Goal: Task Accomplishment & Management: Manage account settings

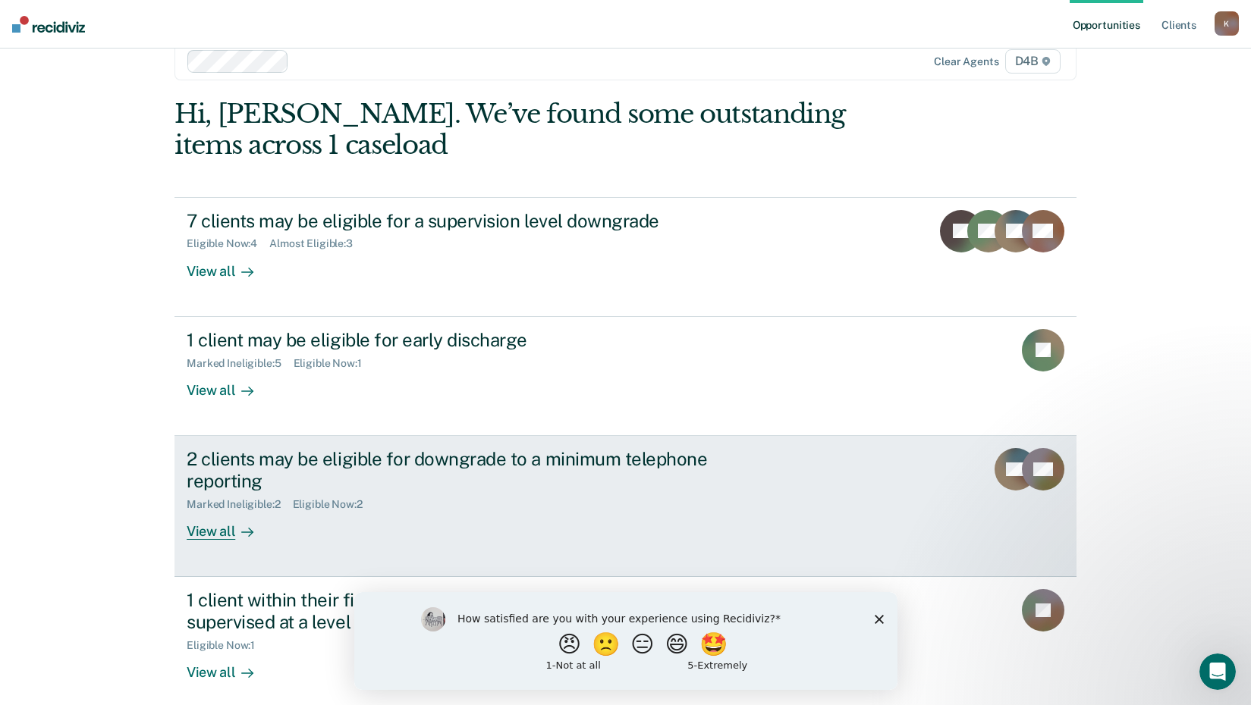
scroll to position [43, 0]
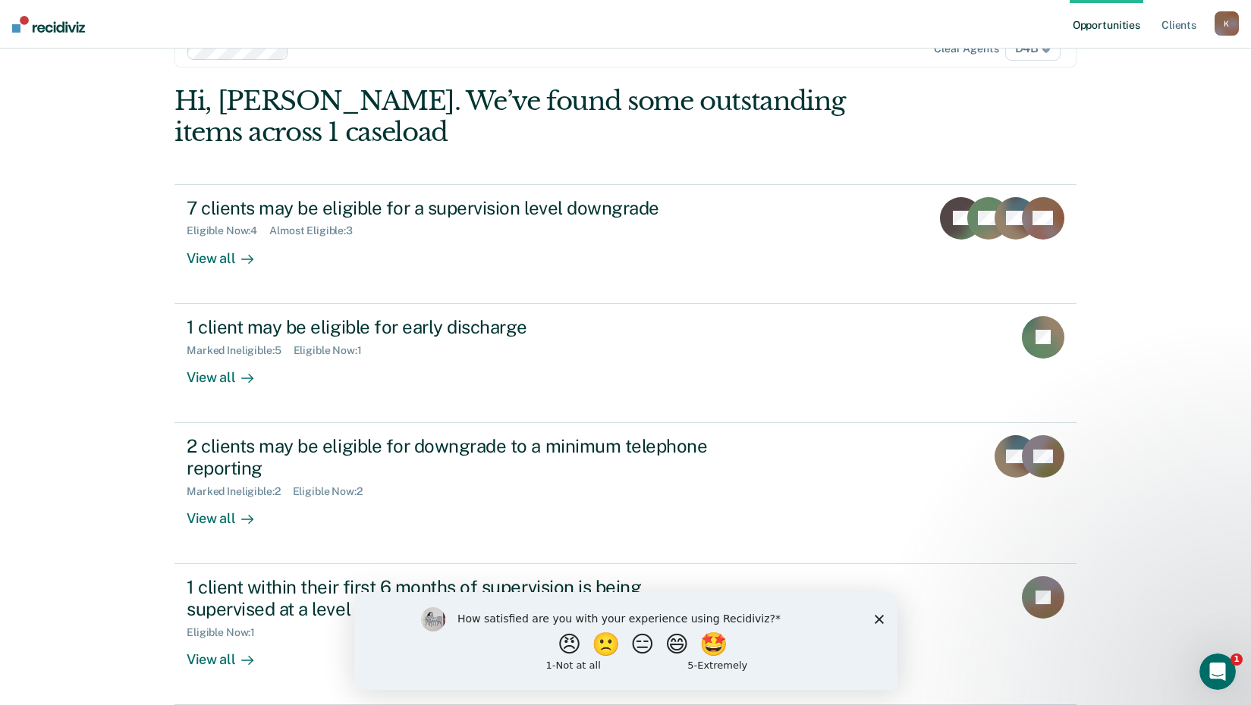
click at [885, 618] on div "How satisfied are you with your experience using Recidiviz? 😠 🙁 😑 😄 🤩 1 - Not a…" at bounding box center [625, 641] width 543 height 98
click at [878, 620] on polygon "Close survey" at bounding box center [878, 618] width 9 height 9
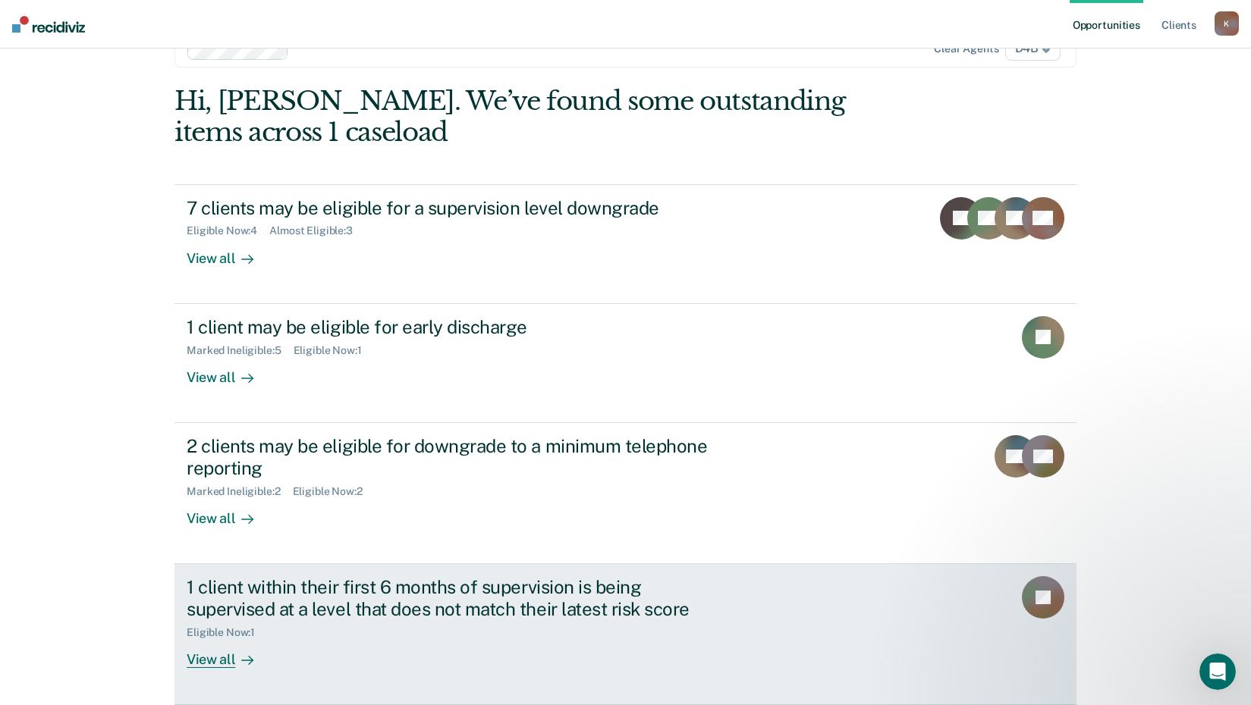
click at [216, 661] on div "View all" at bounding box center [229, 654] width 85 height 30
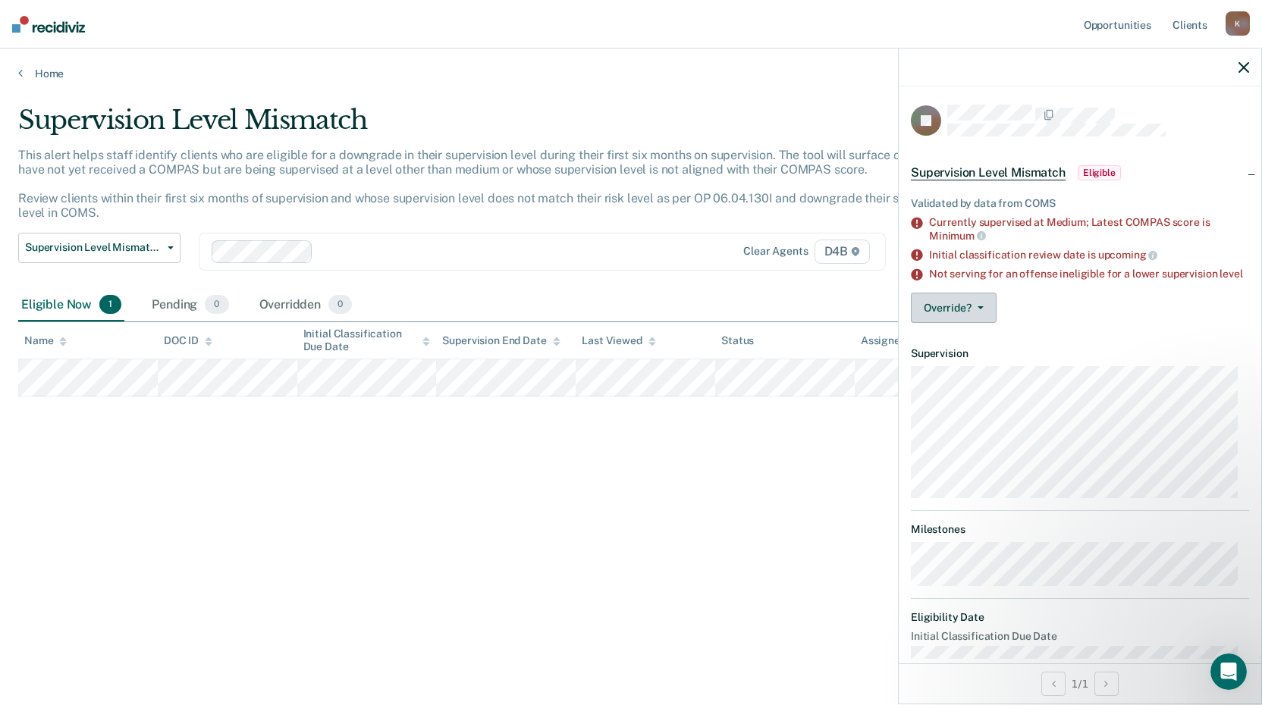
click at [951, 323] on button "Override?" at bounding box center [954, 308] width 86 height 30
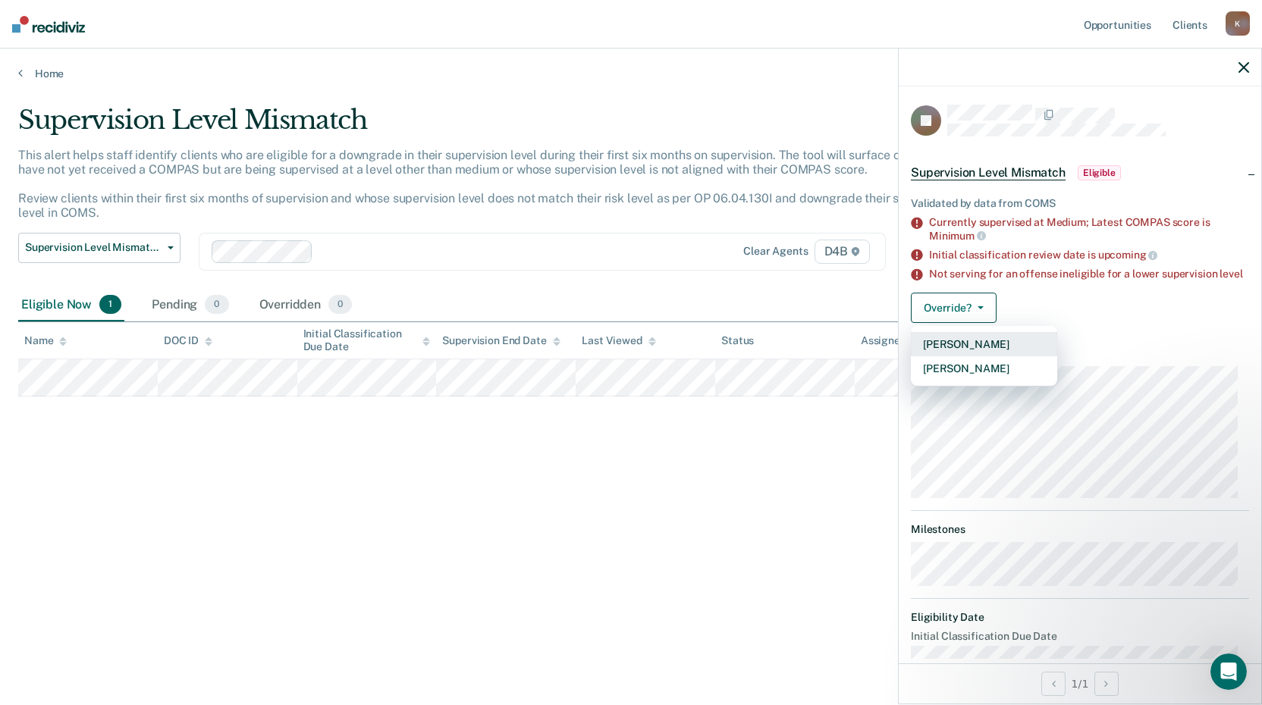
click at [951, 357] on button "[PERSON_NAME]" at bounding box center [984, 344] width 146 height 24
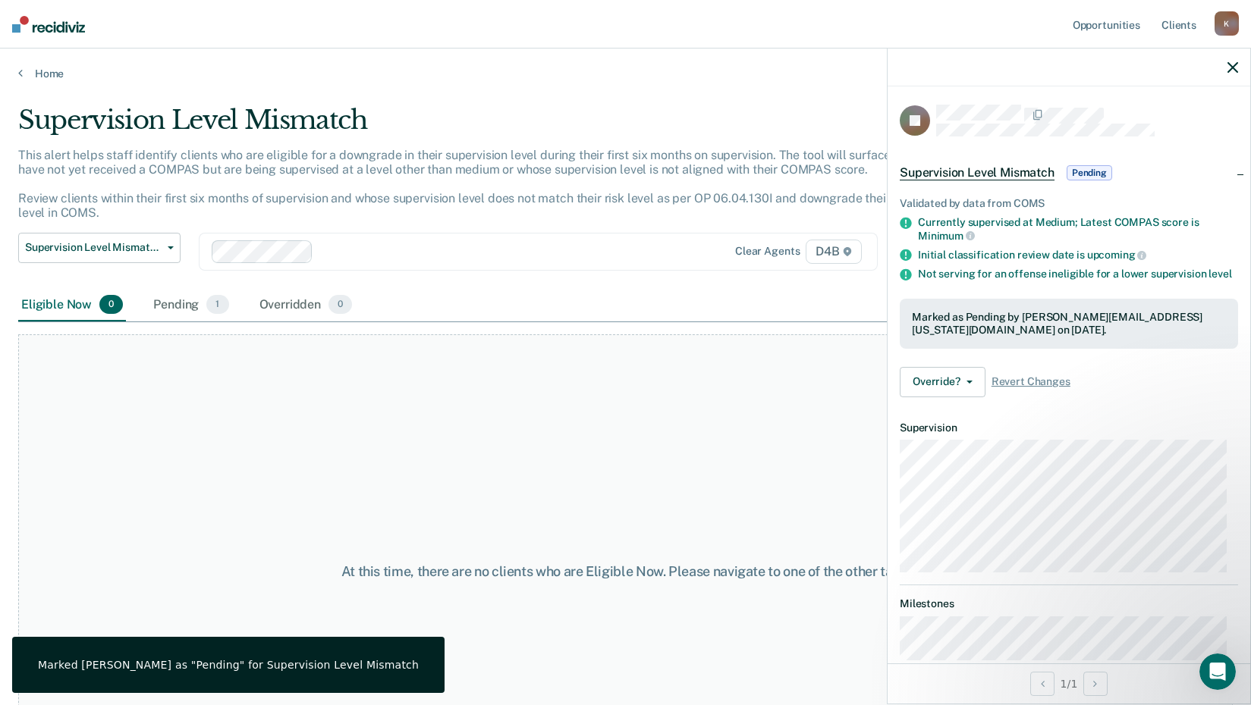
click at [1239, 73] on div at bounding box center [1069, 68] width 363 height 38
click at [1231, 68] on icon "button" at bounding box center [1232, 67] width 11 height 11
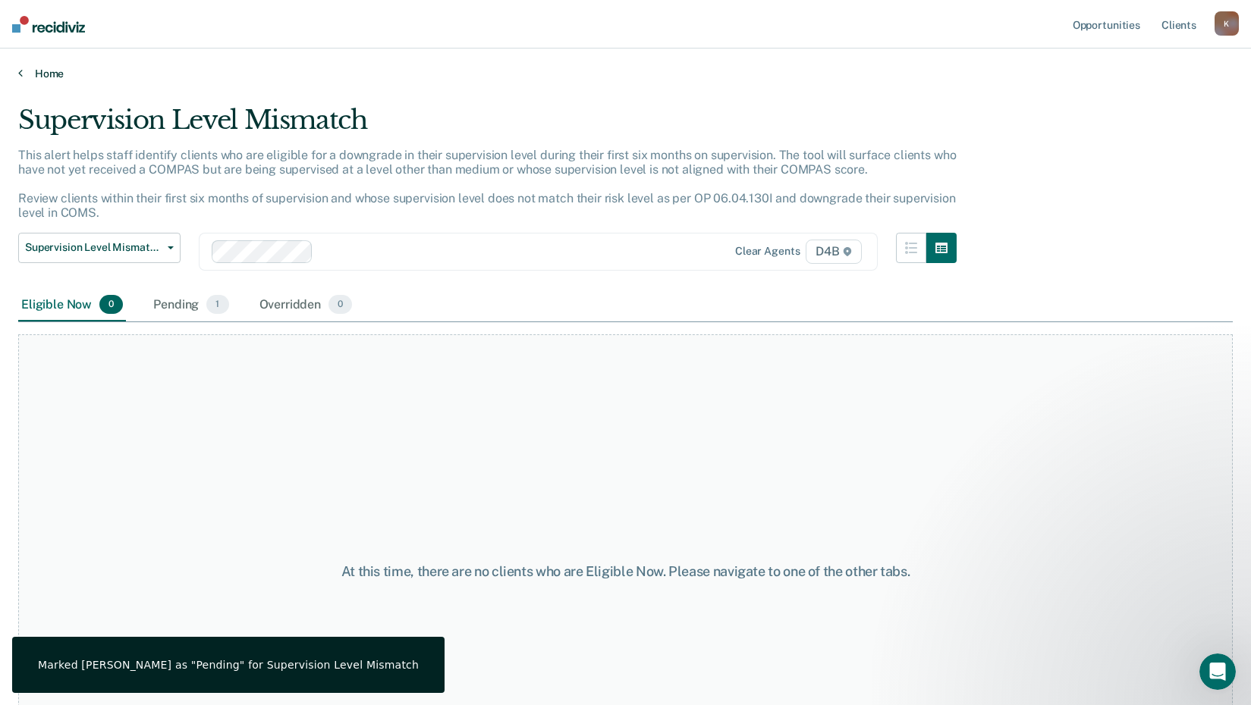
click at [55, 70] on div "Home" at bounding box center [625, 65] width 1251 height 32
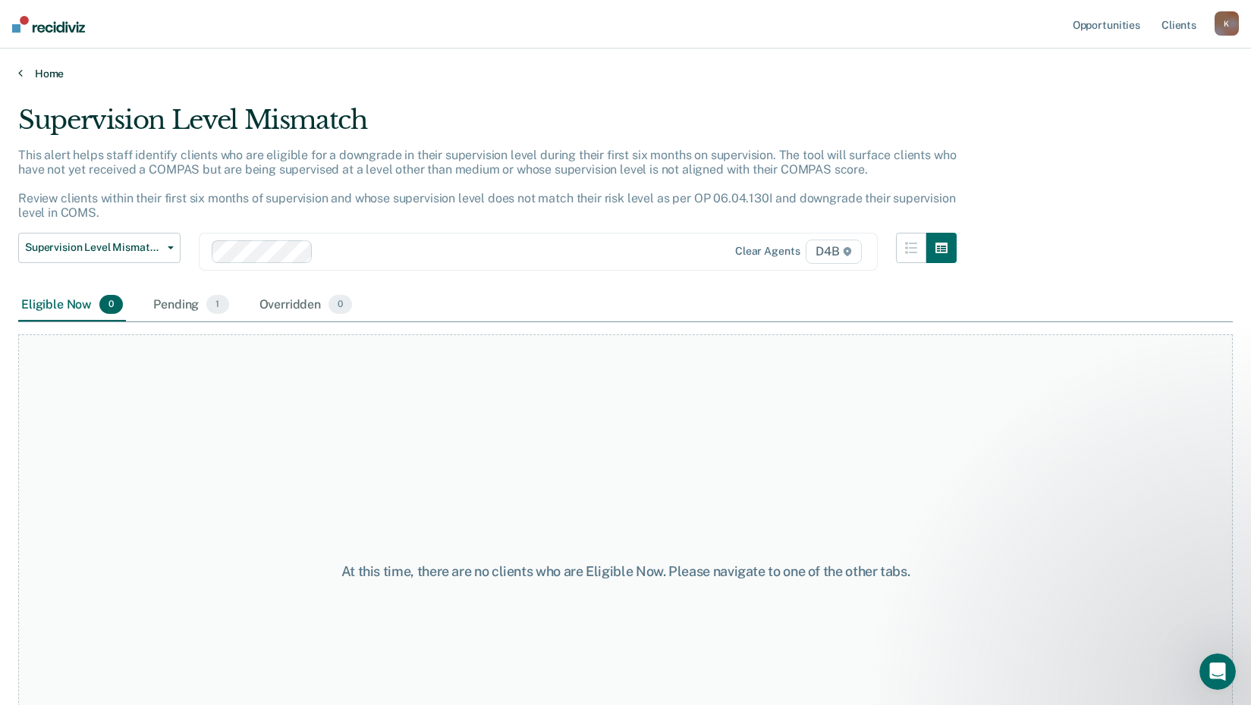
click at [56, 74] on link "Home" at bounding box center [625, 74] width 1215 height 14
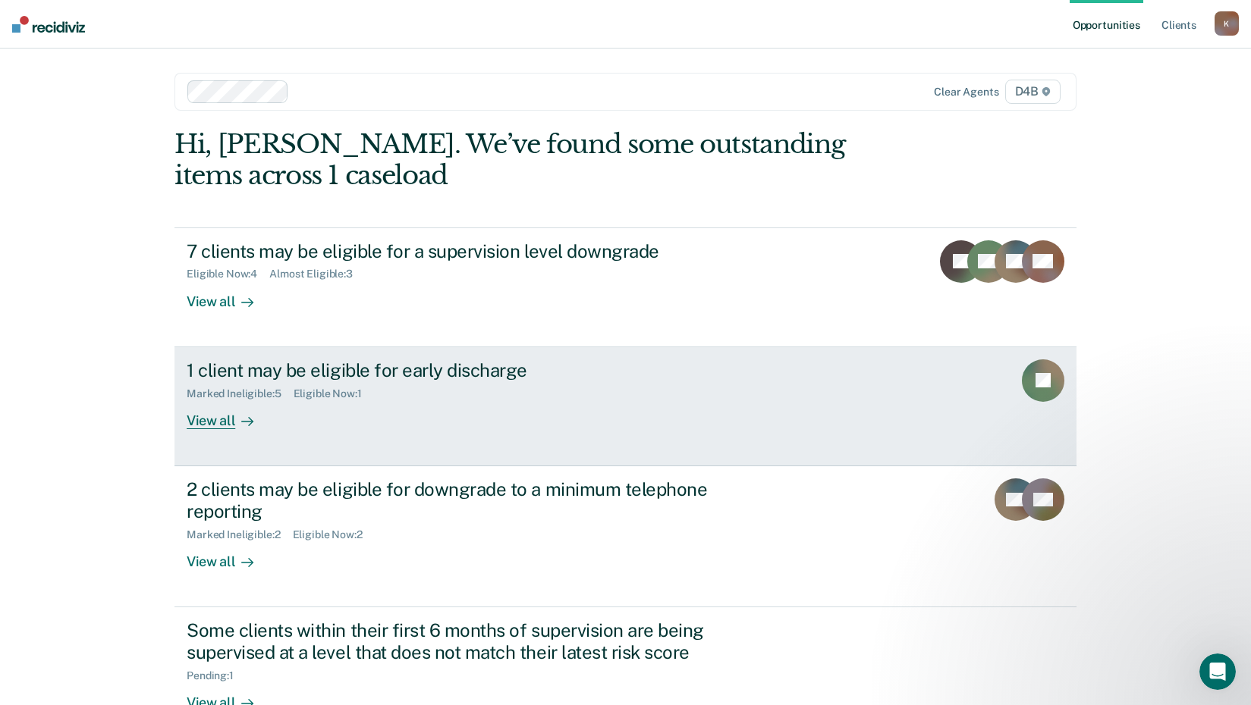
click at [310, 363] on div "1 client may be eligible for early discharge" at bounding box center [453, 371] width 533 height 22
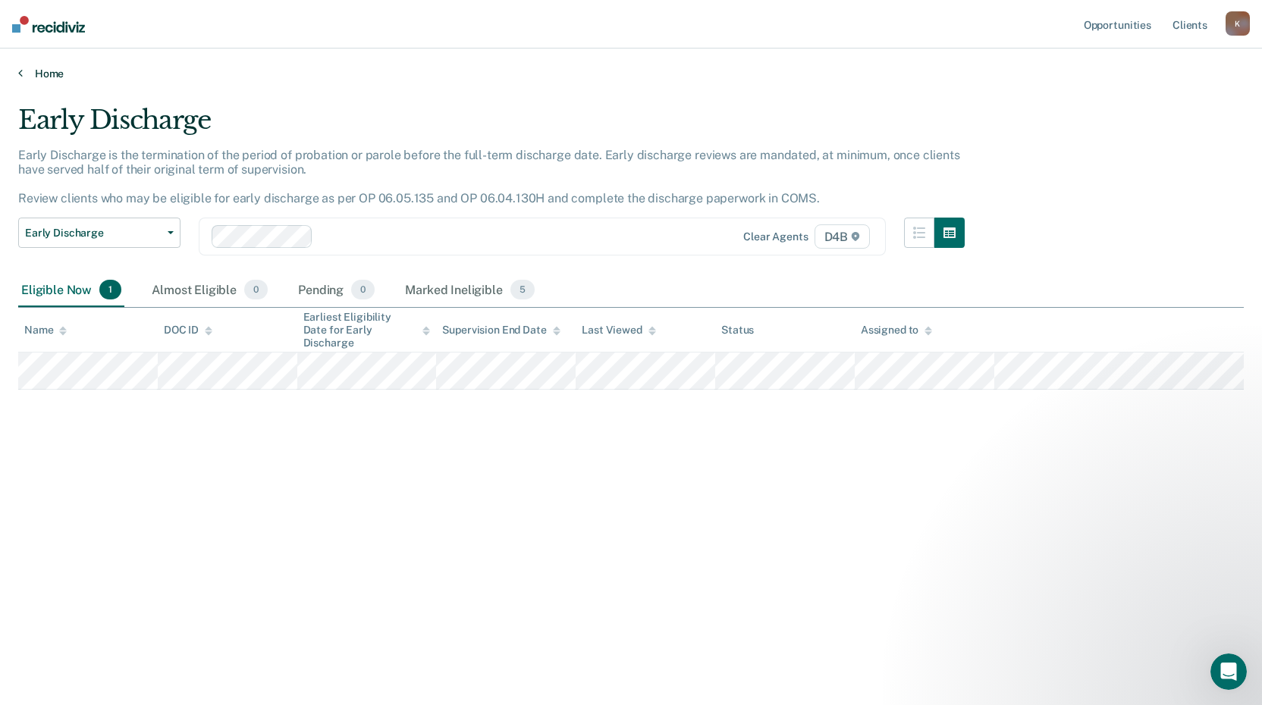
click at [61, 75] on link "Home" at bounding box center [631, 74] width 1226 height 14
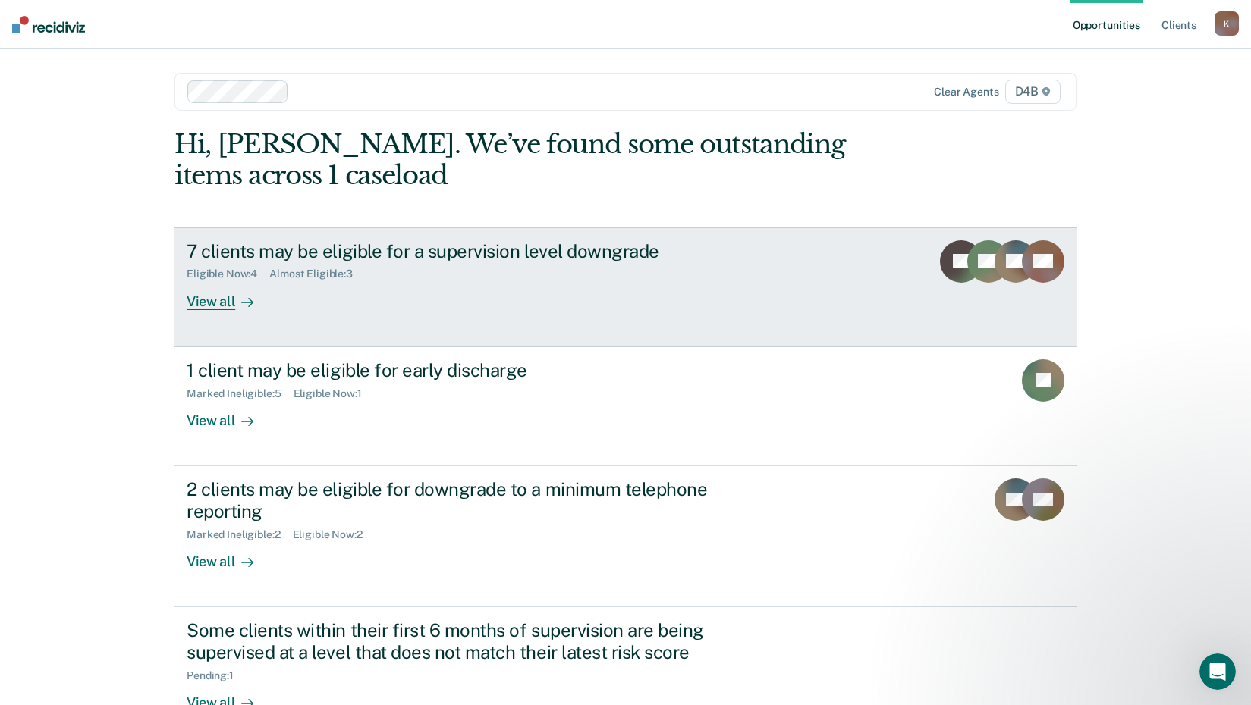
click at [227, 303] on div "View all" at bounding box center [229, 296] width 85 height 30
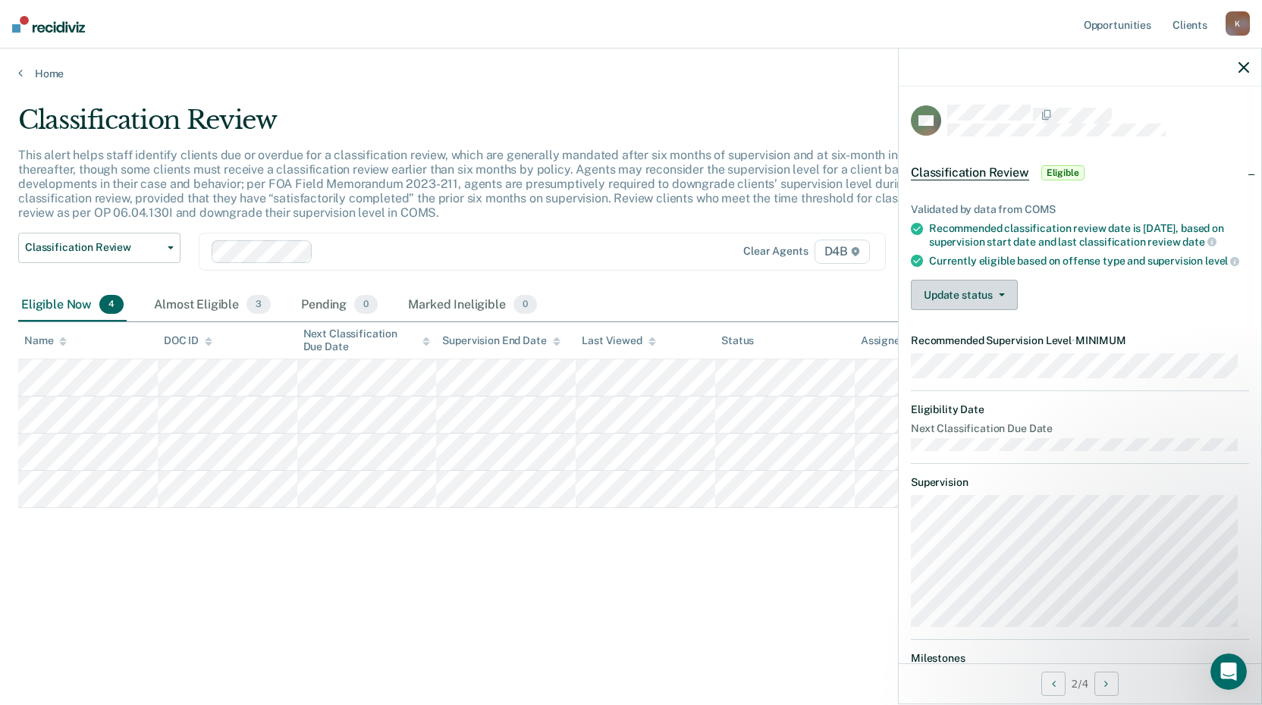
click at [1006, 310] on button "Update status" at bounding box center [964, 295] width 107 height 30
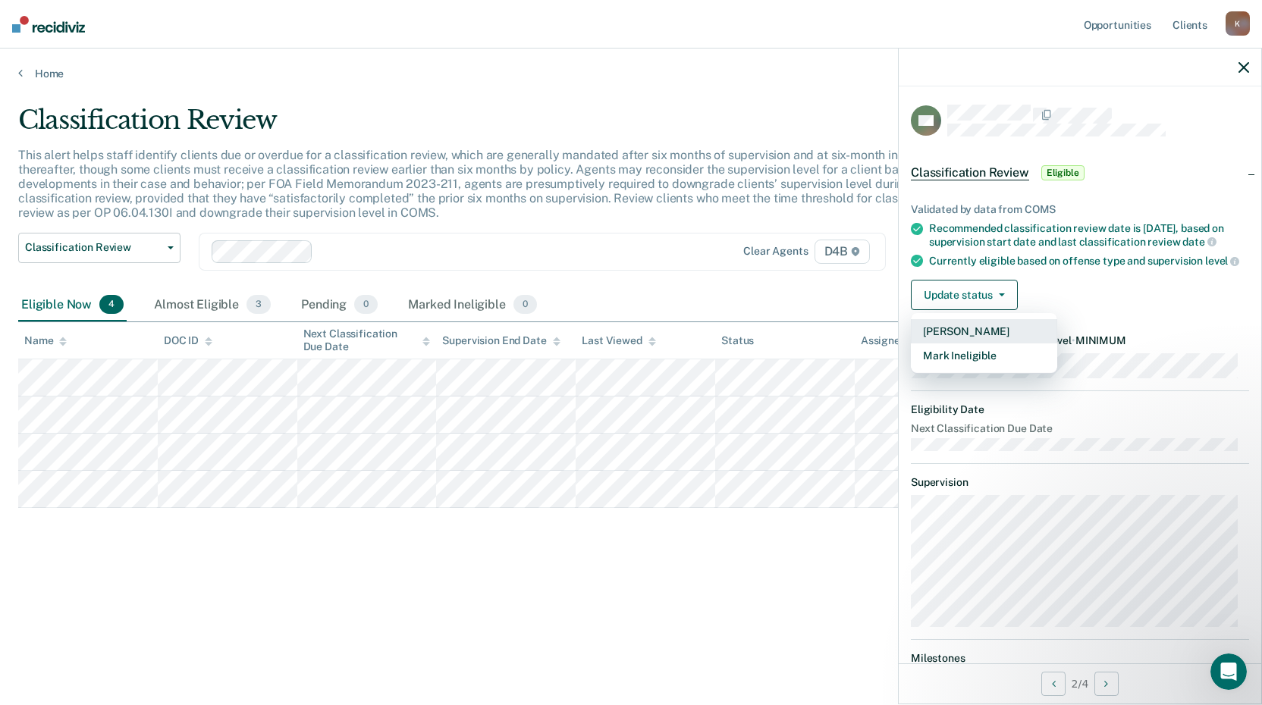
click at [962, 344] on button "[PERSON_NAME]" at bounding box center [984, 331] width 146 height 24
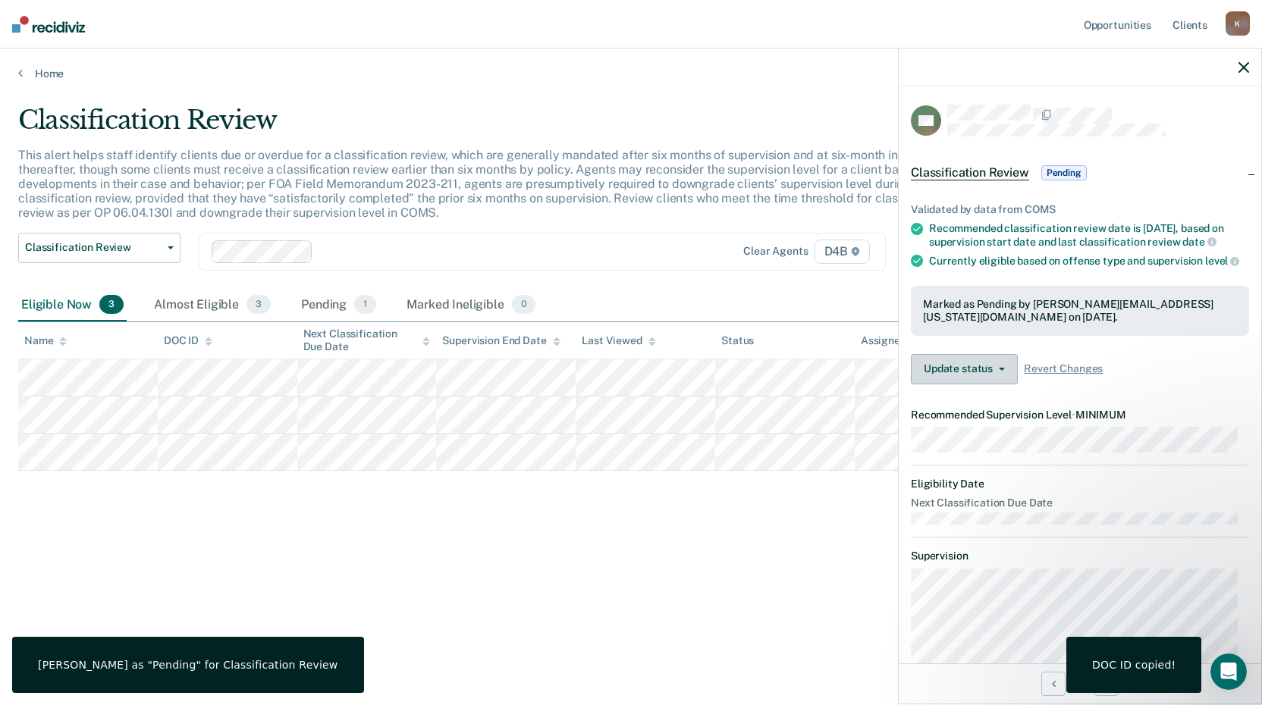
click at [993, 371] on span "button" at bounding box center [999, 369] width 12 height 3
click at [967, 470] on article "NH Classification Review Pending Validated by data from COMS Recommended classi…" at bounding box center [1080, 468] width 338 height 726
click at [975, 385] on button "Update status" at bounding box center [964, 369] width 107 height 30
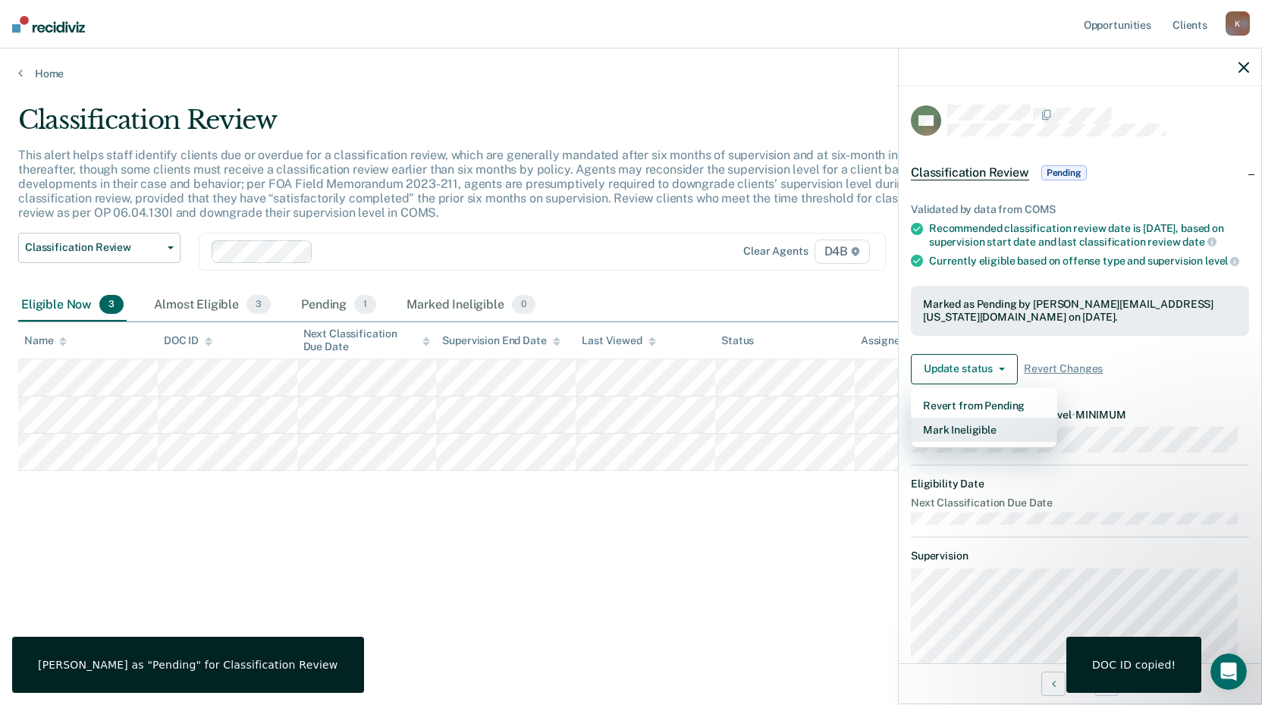
click at [967, 442] on button "Mark Ineligible" at bounding box center [984, 430] width 146 height 24
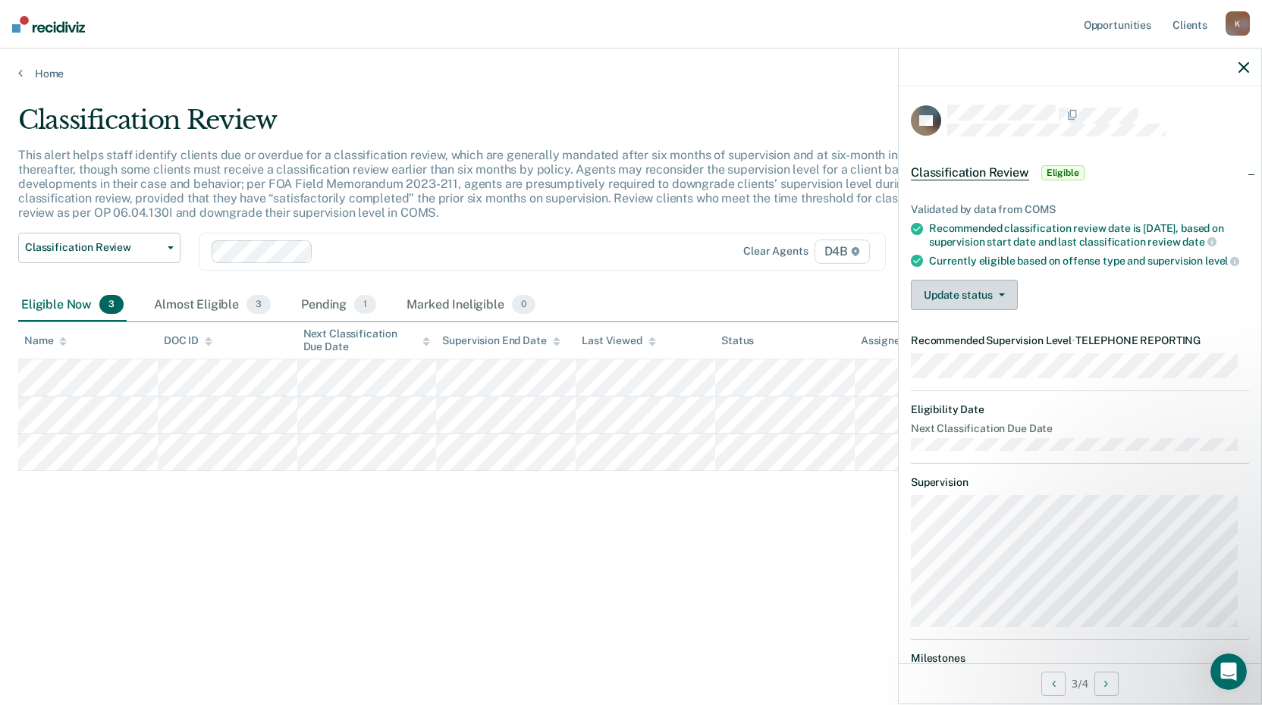
click at [945, 310] on button "Update status" at bounding box center [964, 295] width 107 height 30
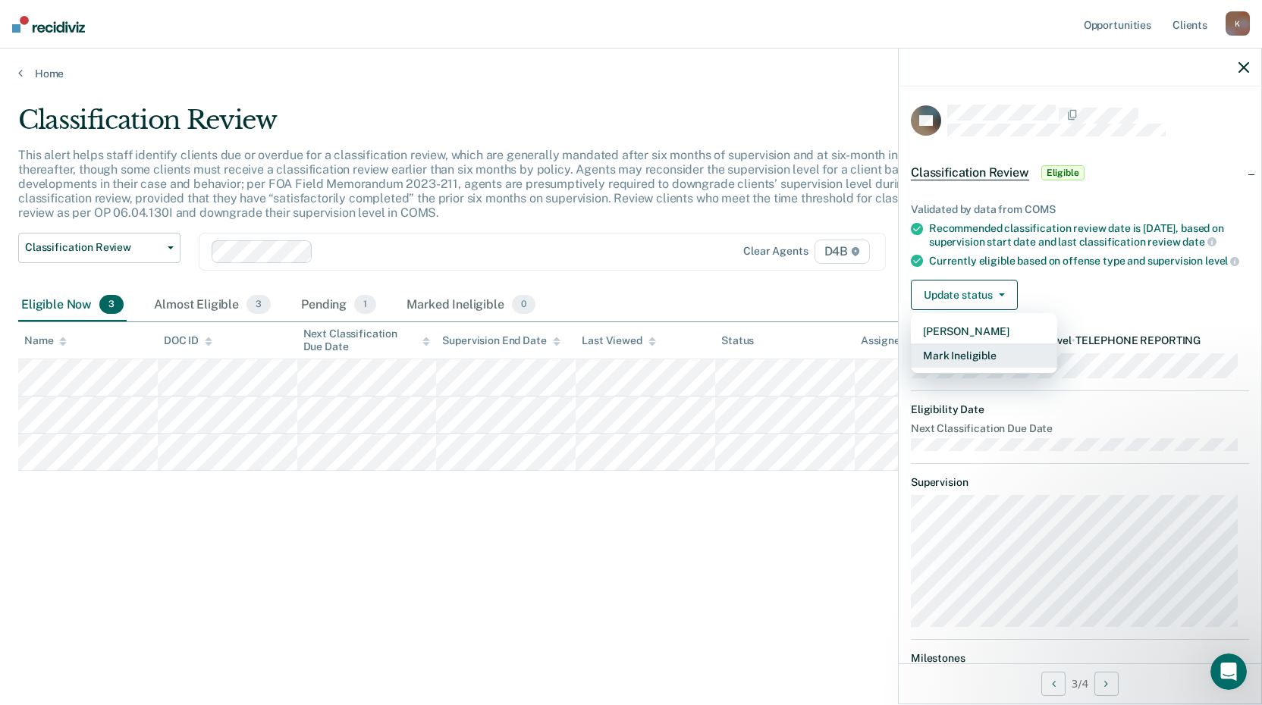
click at [945, 368] on button "Mark Ineligible" at bounding box center [984, 356] width 146 height 24
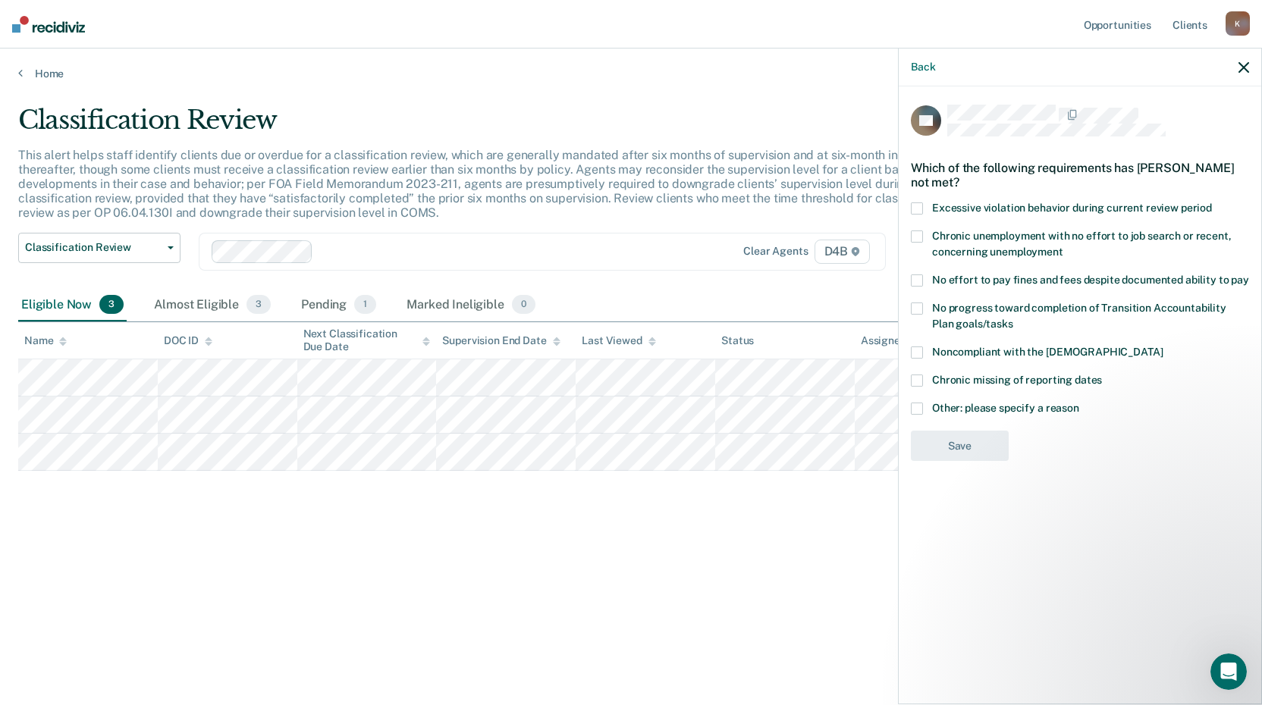
click at [919, 405] on span at bounding box center [917, 409] width 12 height 12
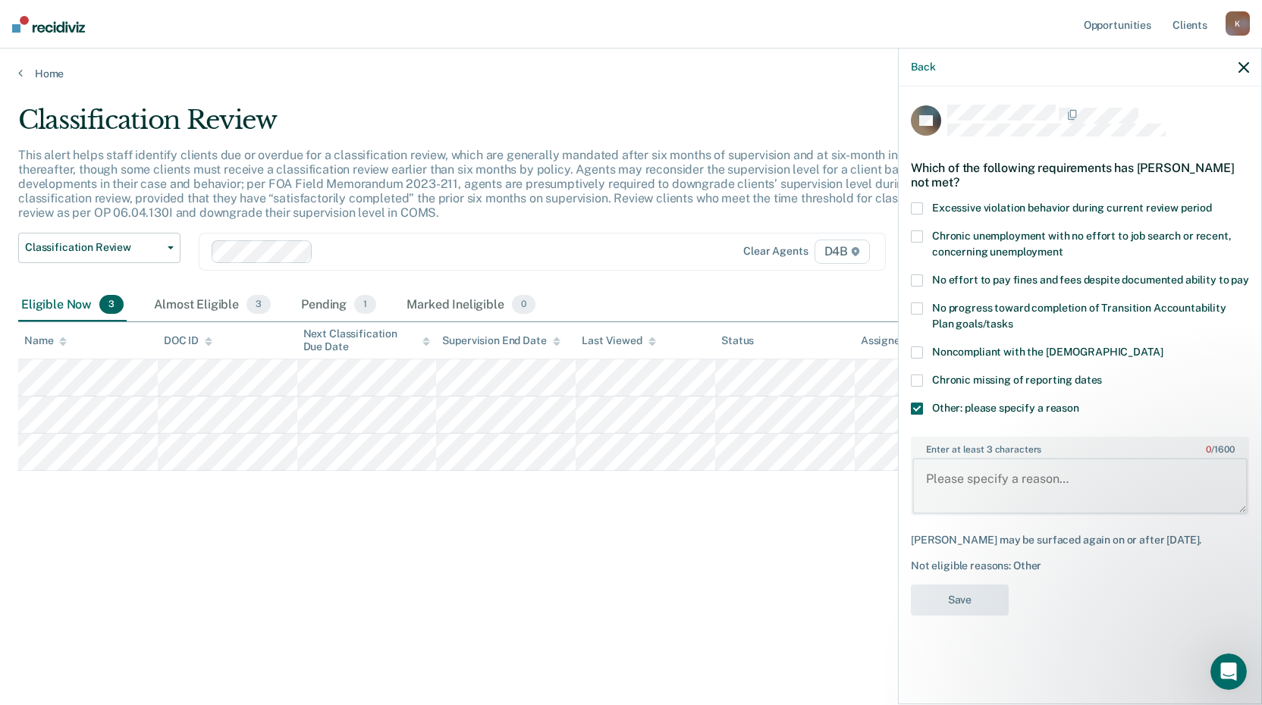
click at [974, 479] on textarea "Enter at least 3 characters 0 / 1600" at bounding box center [1080, 486] width 335 height 56
type textarea "Need ICOTs approval for TR."
click at [965, 598] on button "Save" at bounding box center [960, 600] width 98 height 31
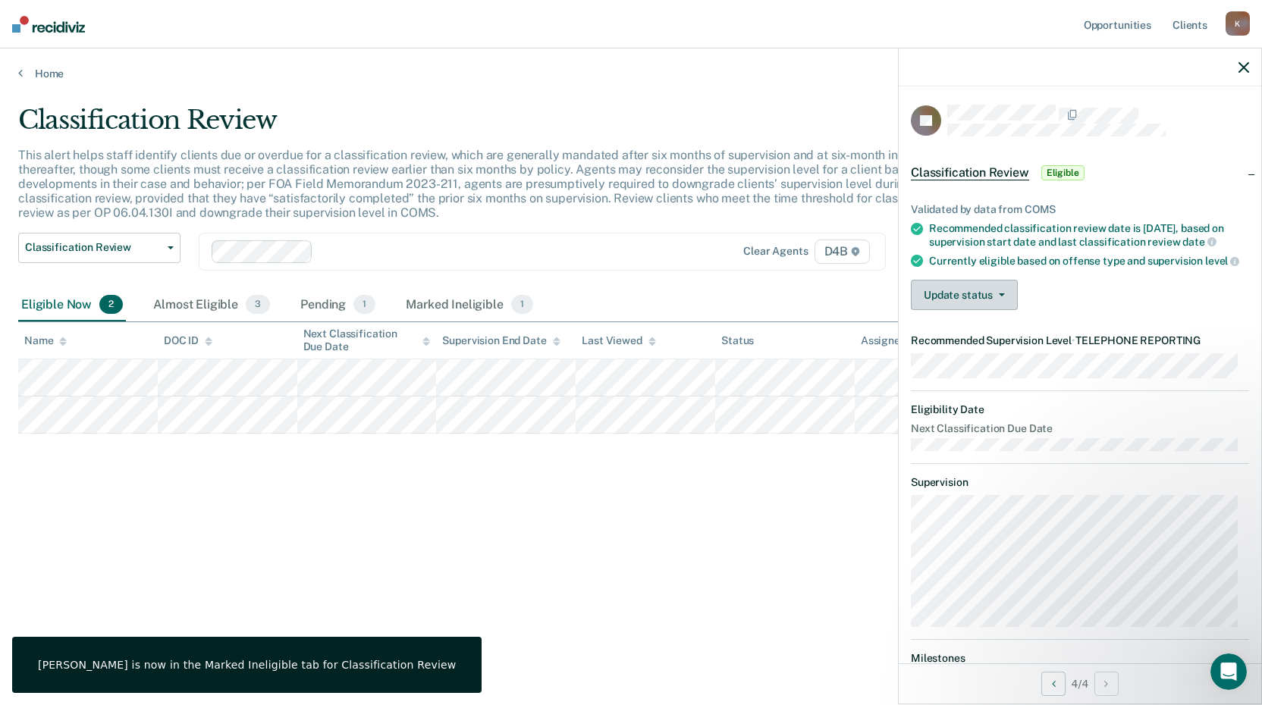
click at [945, 310] on button "Update status" at bounding box center [964, 295] width 107 height 30
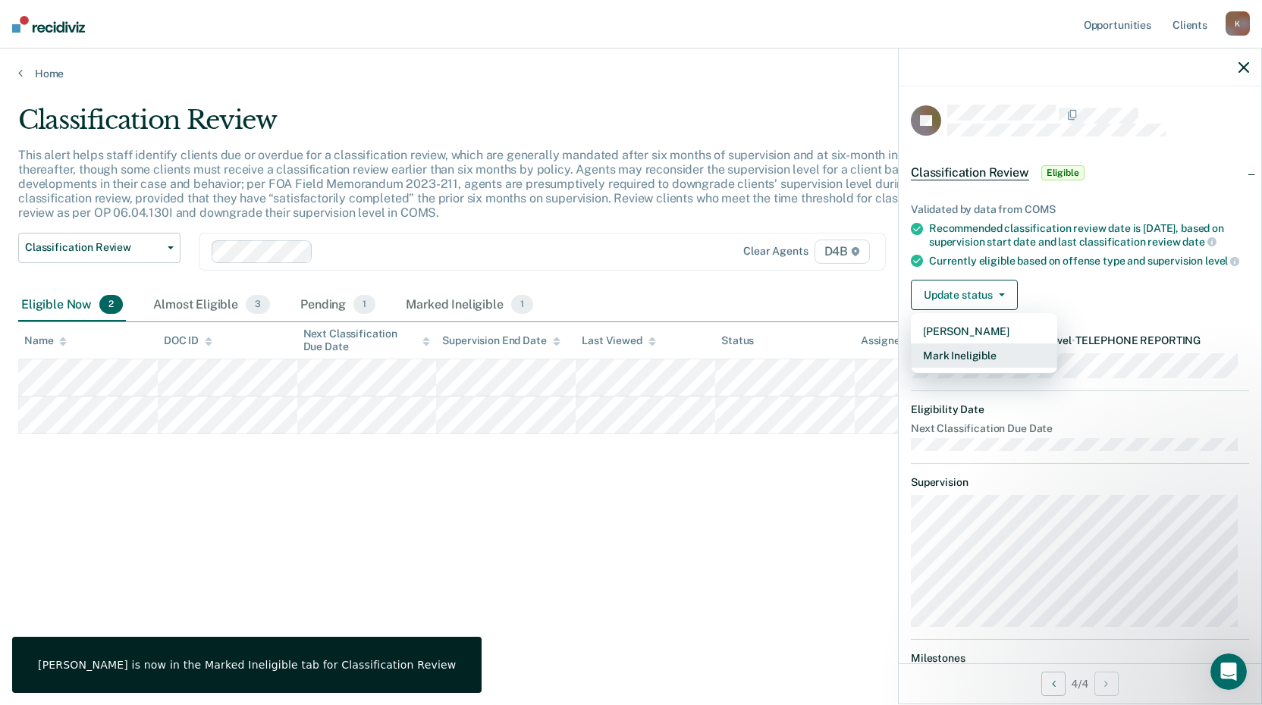
click at [966, 368] on button "Mark Ineligible" at bounding box center [984, 356] width 146 height 24
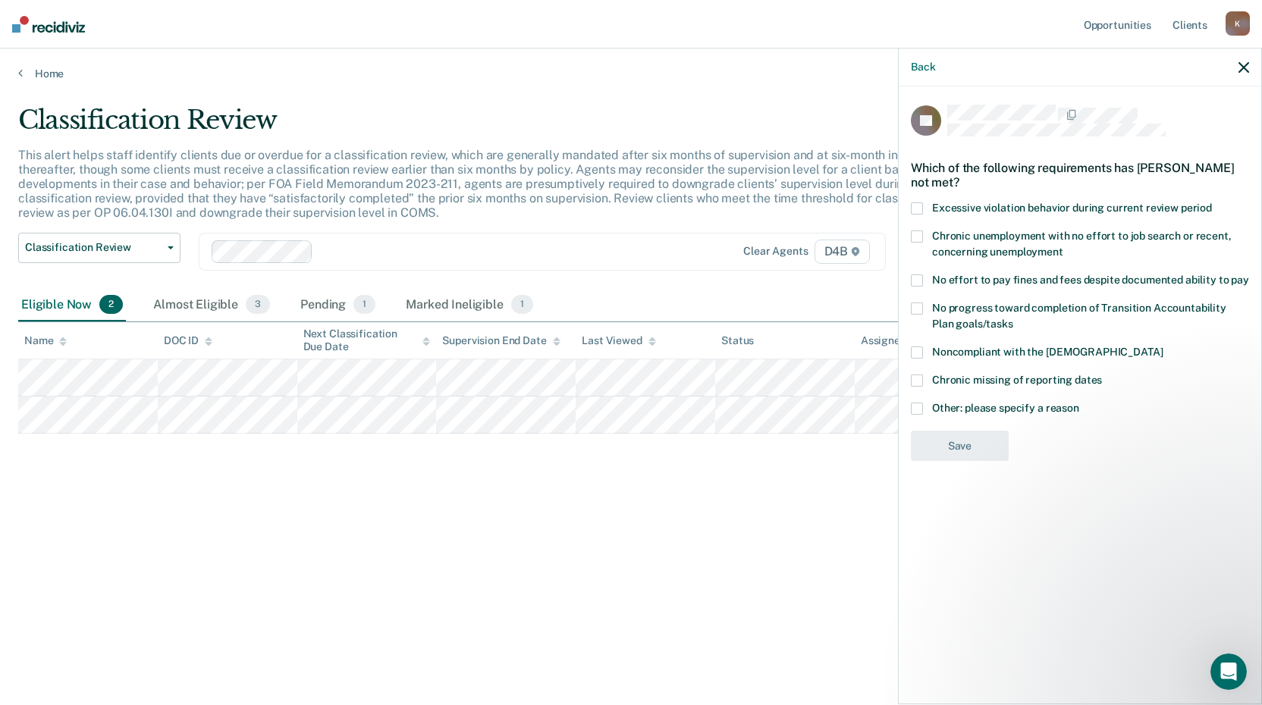
click at [917, 405] on span at bounding box center [917, 409] width 12 height 12
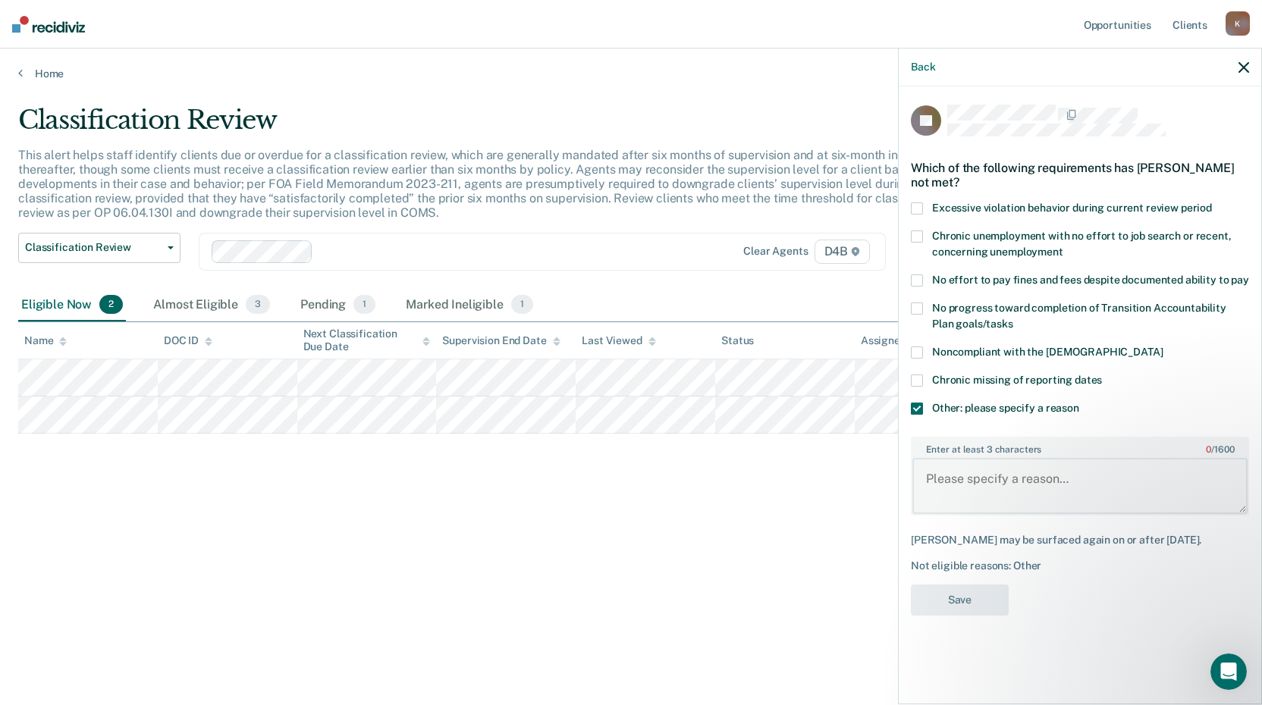
click at [968, 495] on textarea "Enter at least 3 characters 0 / 1600" at bounding box center [1080, 486] width 335 height 56
type textarea "Travels outside the state often for employment."
click at [970, 573] on div "Not eligible reasons: Other" at bounding box center [1080, 566] width 338 height 13
click at [968, 599] on button "Save" at bounding box center [960, 600] width 98 height 31
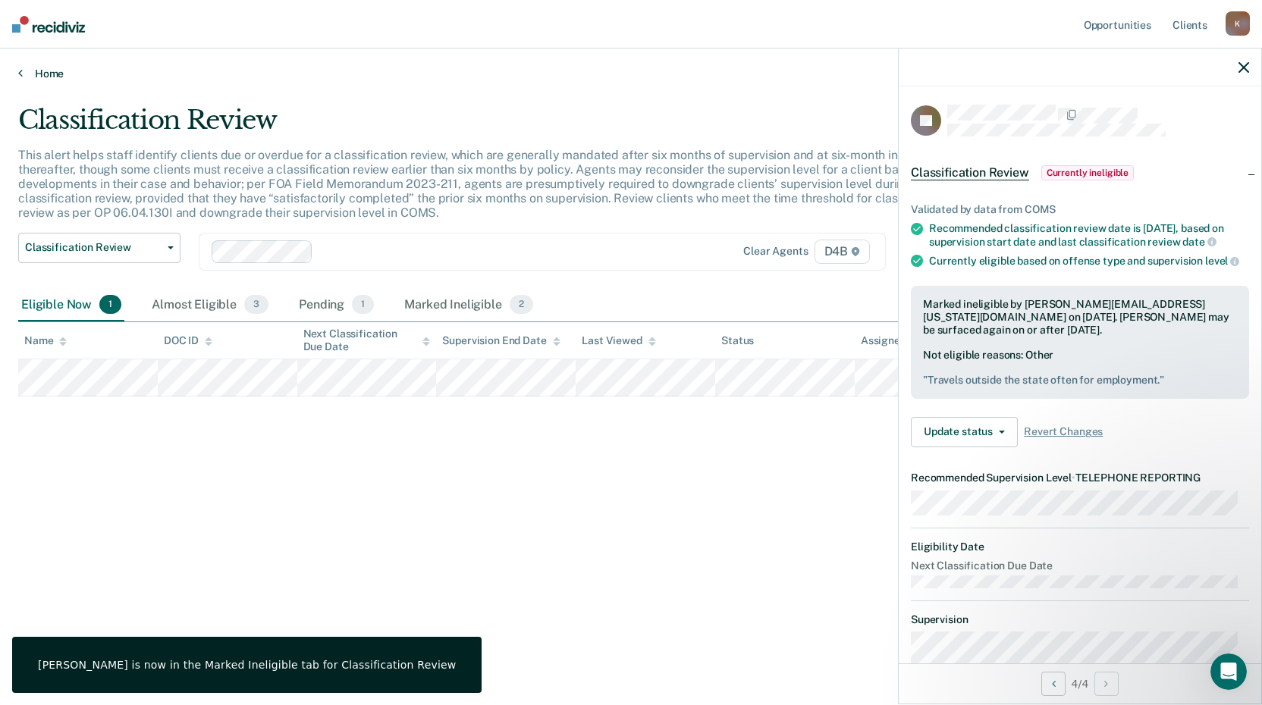
click at [57, 80] on link "Home" at bounding box center [631, 74] width 1226 height 14
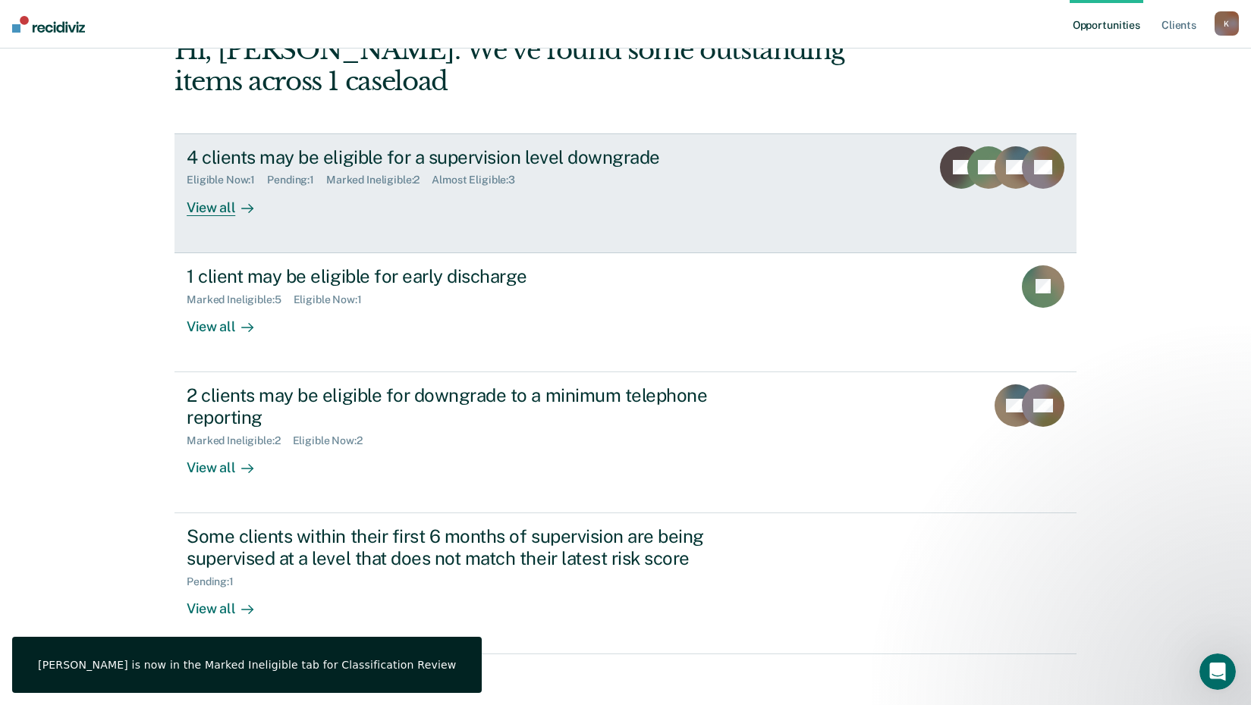
scroll to position [104, 0]
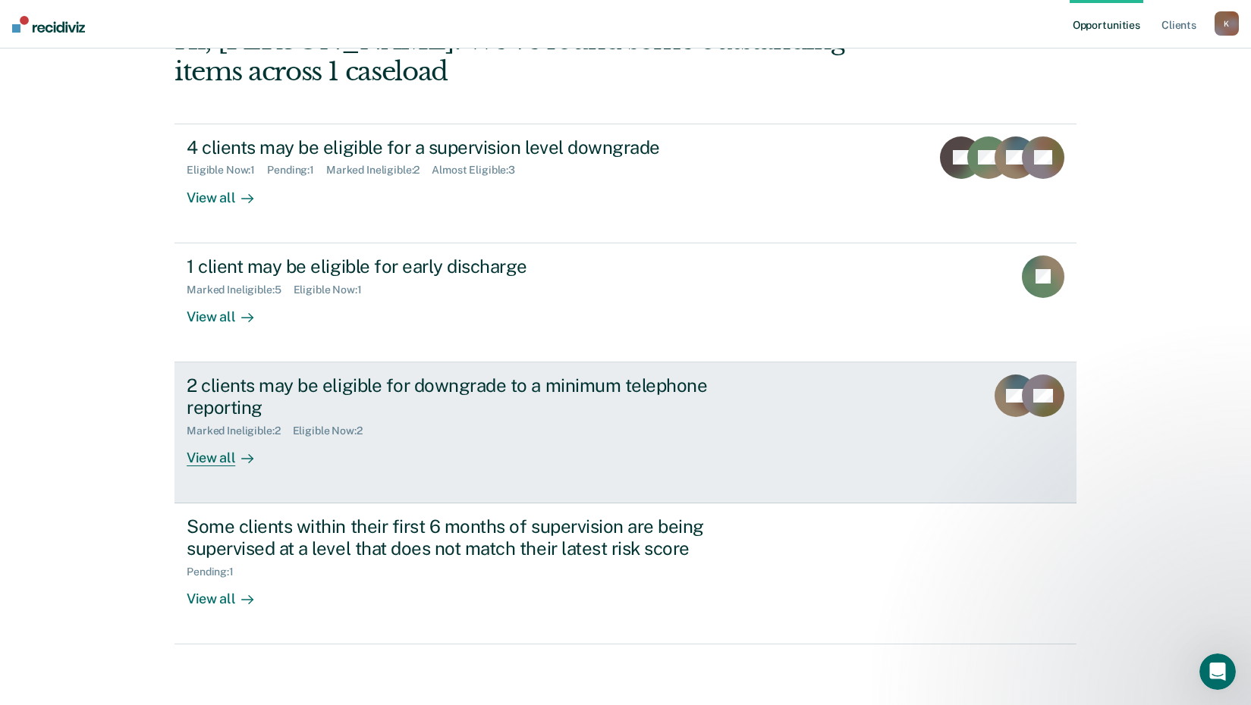
click at [218, 401] on div "2 clients may be eligible for downgrade to a minimum telephone reporting" at bounding box center [453, 397] width 533 height 44
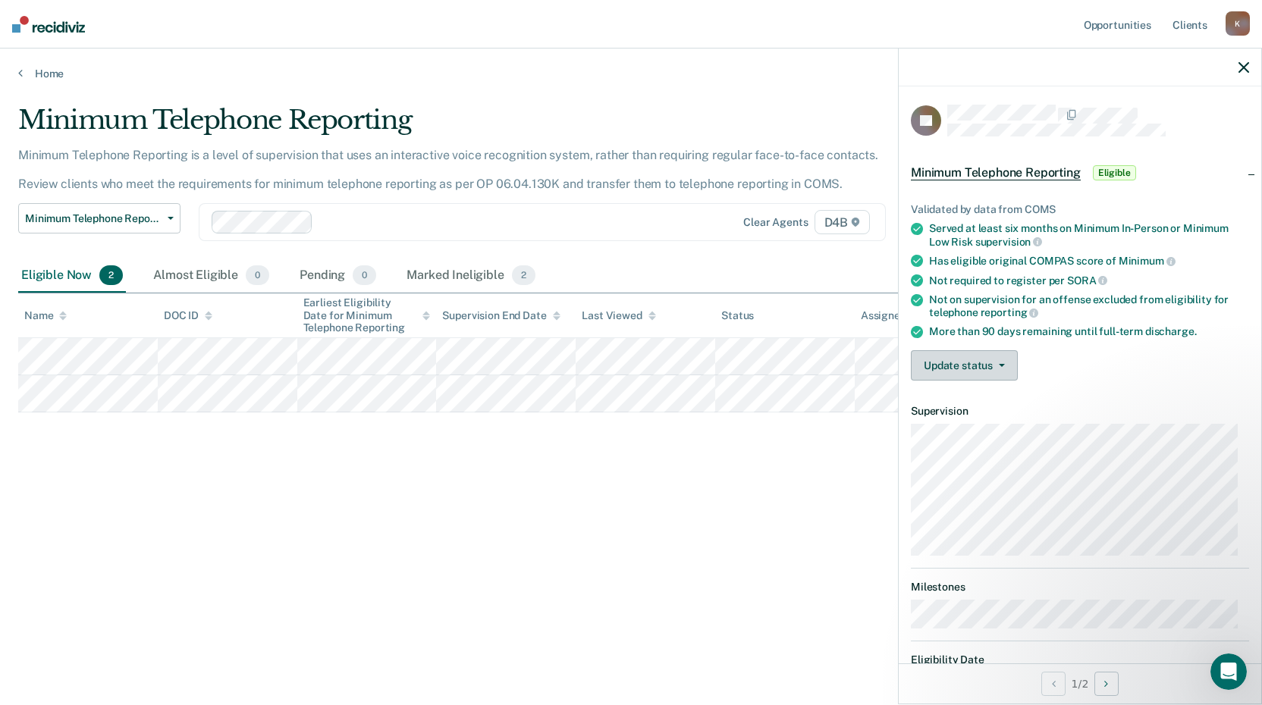
click at [969, 360] on button "Update status" at bounding box center [964, 365] width 107 height 30
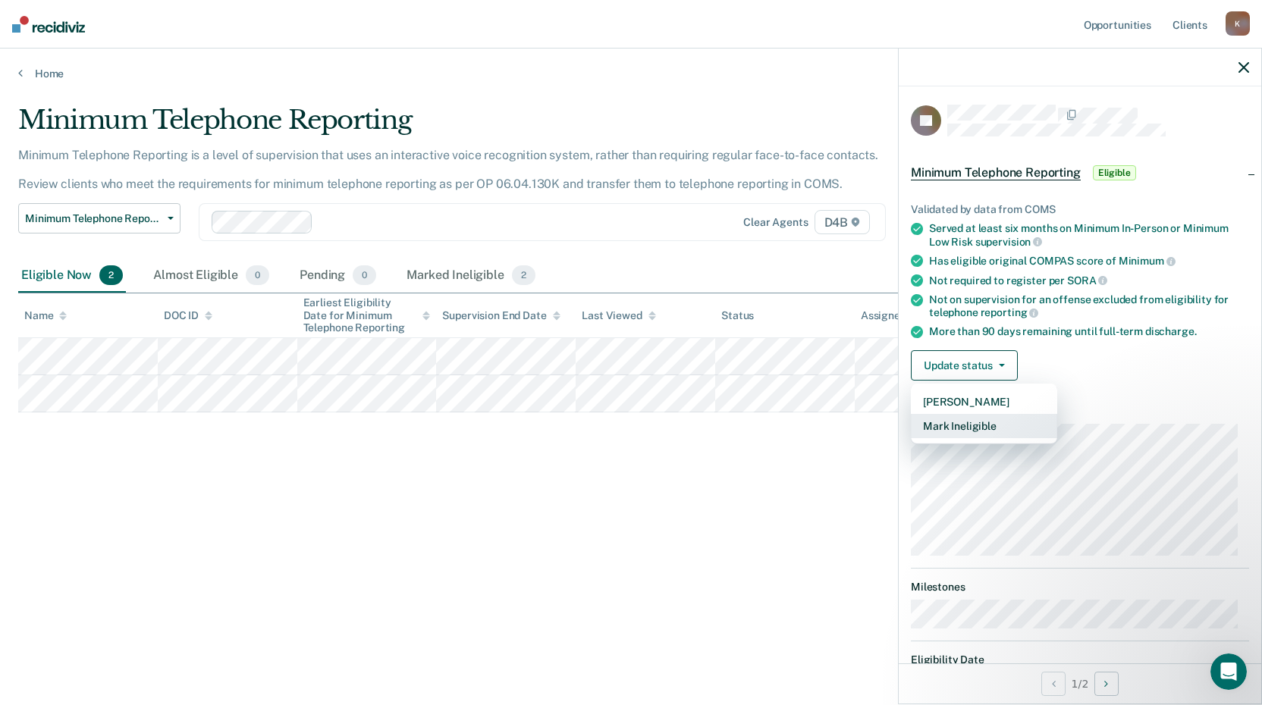
click at [971, 426] on button "Mark Ineligible" at bounding box center [984, 426] width 146 height 24
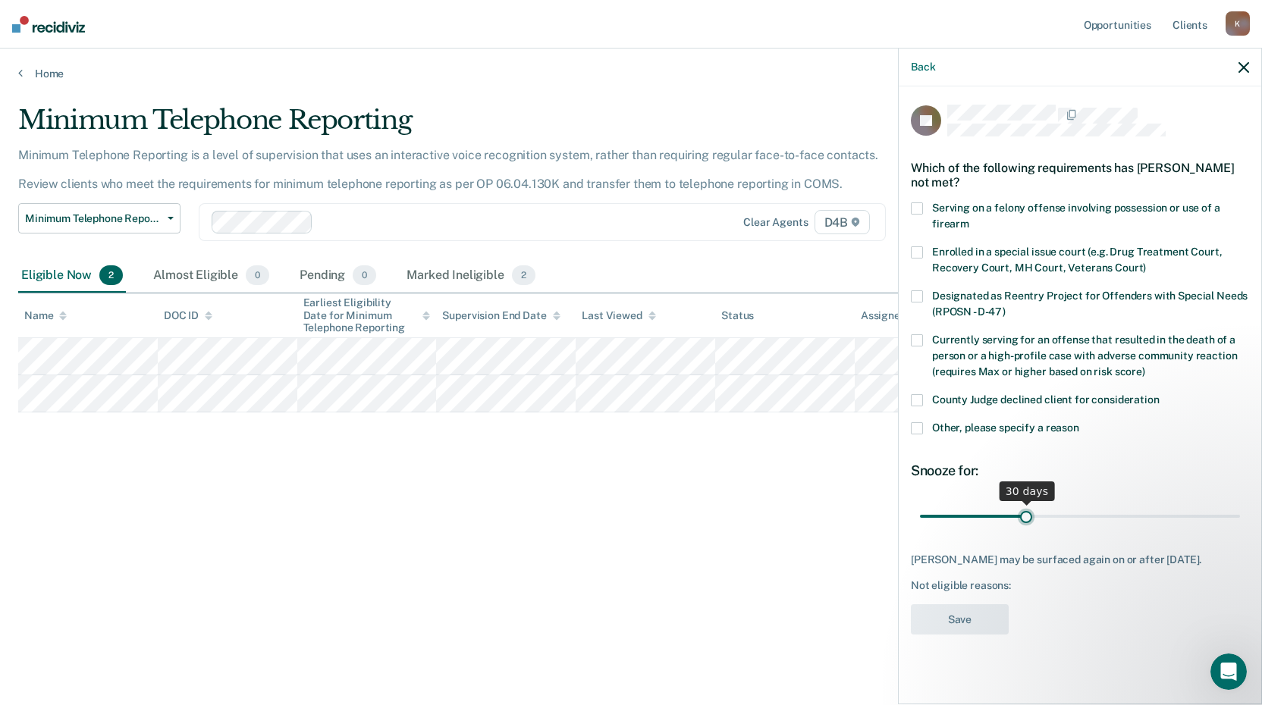
click at [1027, 517] on input "range" at bounding box center [1080, 516] width 320 height 27
drag, startPoint x: 1024, startPoint y: 511, endPoint x: 1151, endPoint y: 514, distance: 126.7
click at [1151, 514] on input "range" at bounding box center [1080, 516] width 320 height 27
drag, startPoint x: 1152, startPoint y: 511, endPoint x: 1131, endPoint y: 517, distance: 22.3
type input "60"
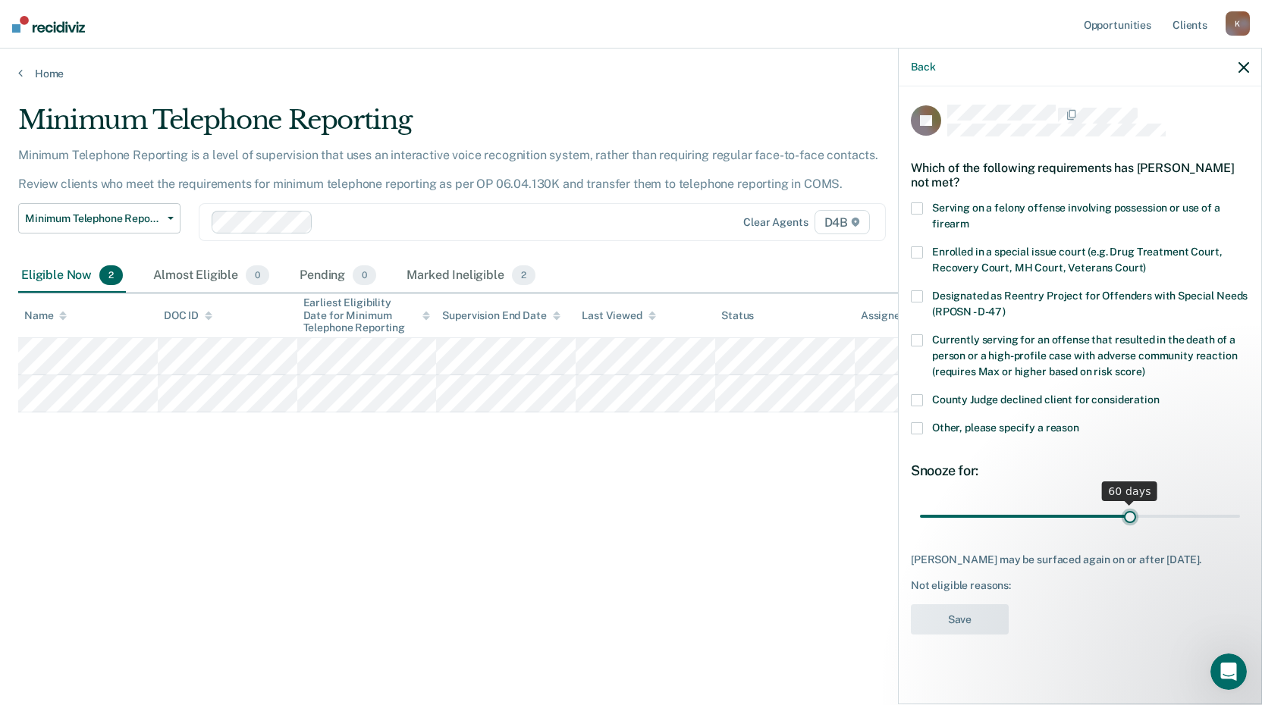
click at [1131, 517] on input "range" at bounding box center [1080, 516] width 320 height 27
click at [919, 423] on span at bounding box center [917, 429] width 12 height 12
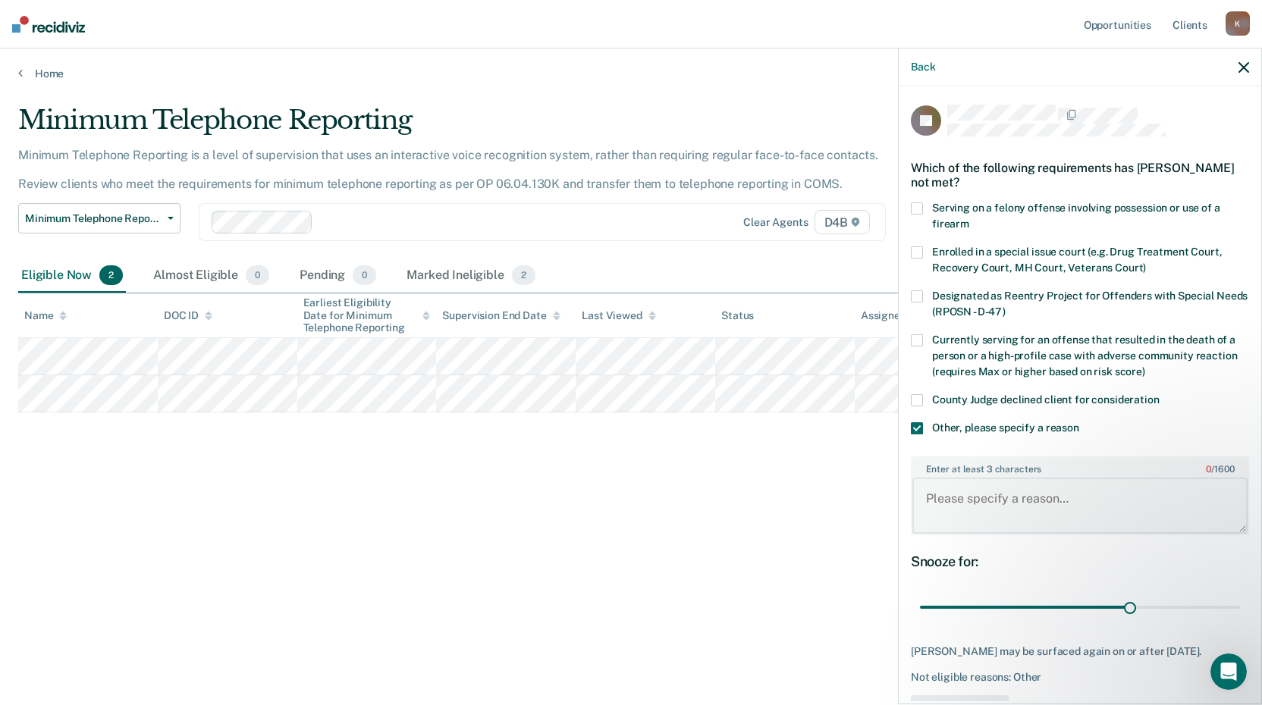
click at [989, 497] on textarea "Enter at least 3 characters 0 / 1600" at bounding box center [1080, 506] width 335 height 56
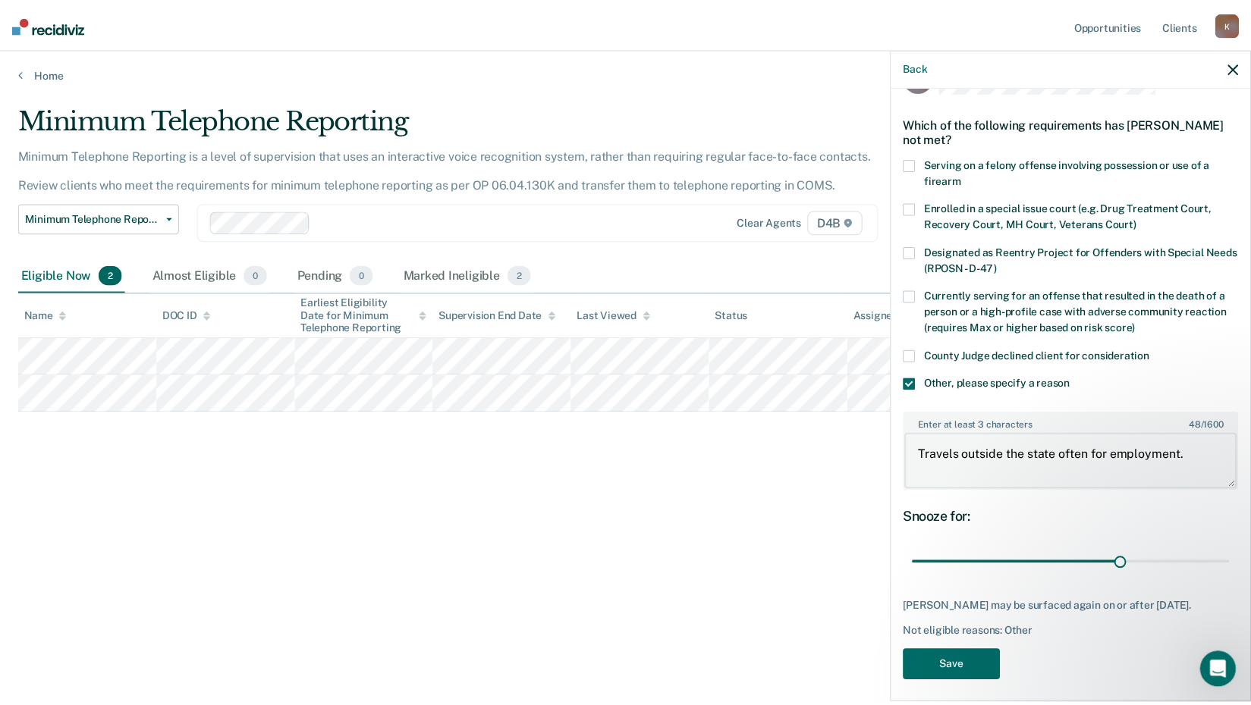
scroll to position [64, 0]
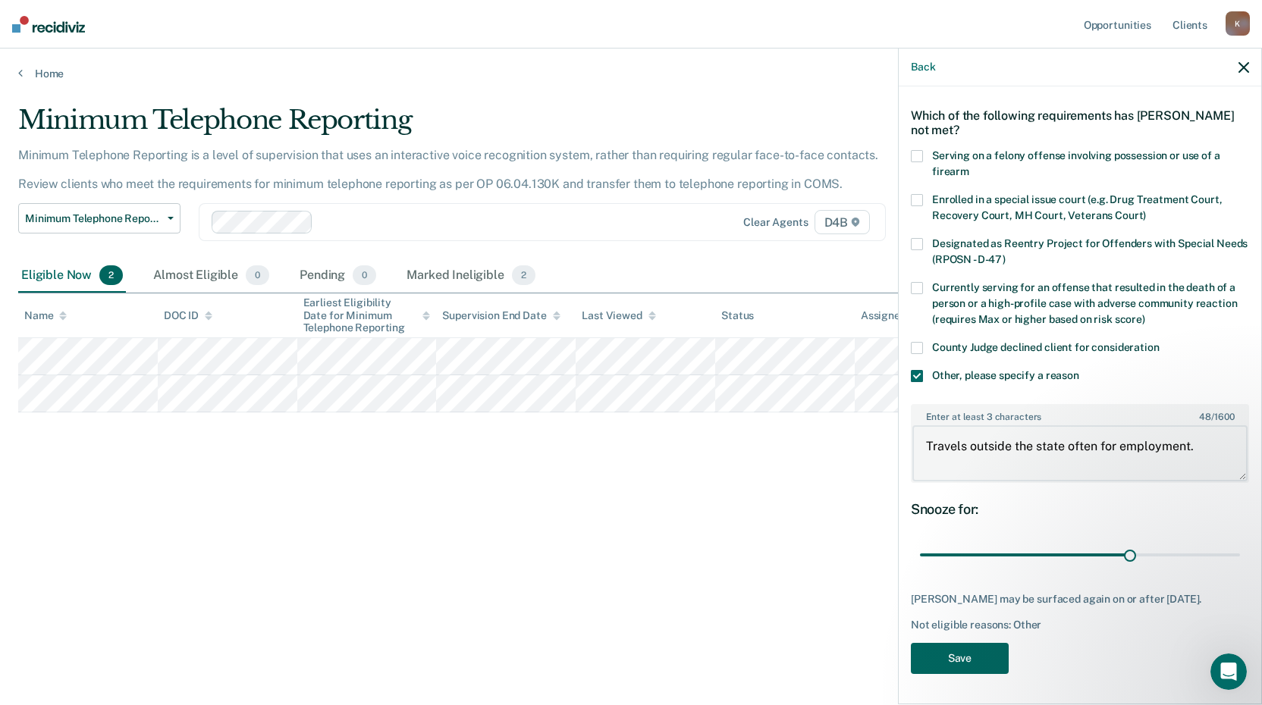
type textarea "Travels outside the state often for employment."
click at [978, 665] on button "Save" at bounding box center [960, 658] width 98 height 31
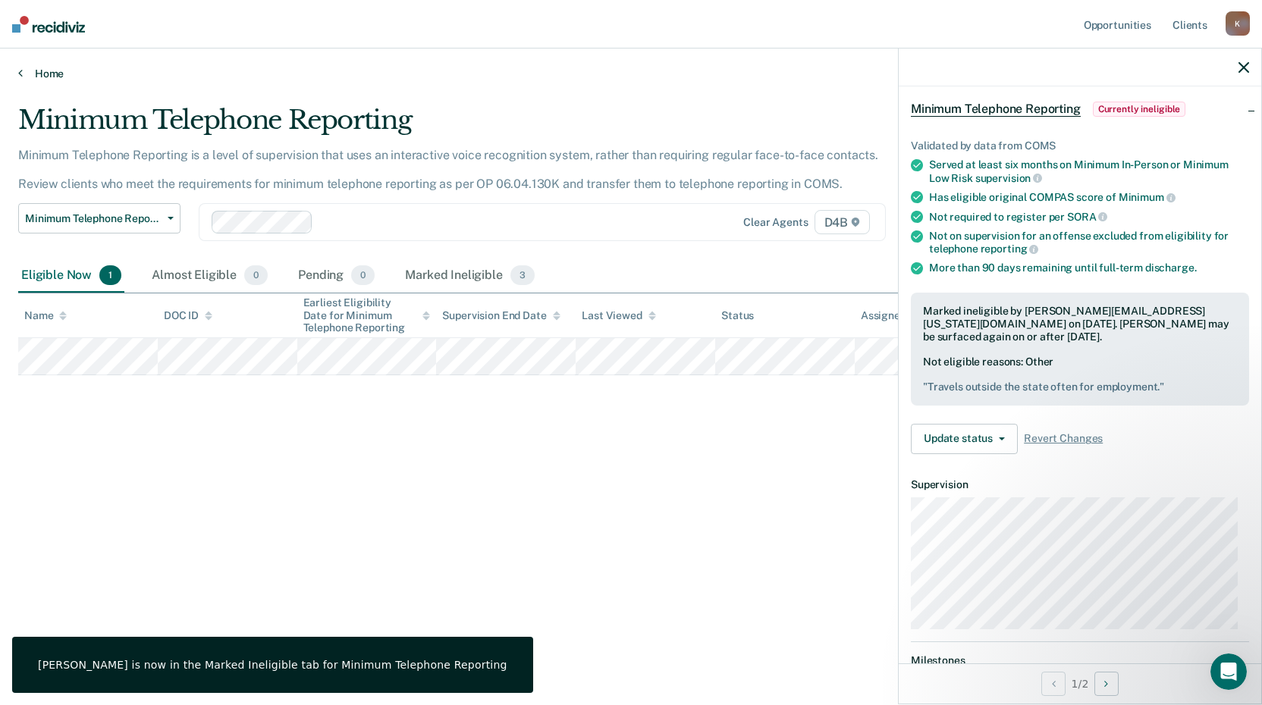
click at [33, 70] on link "Home" at bounding box center [631, 74] width 1226 height 14
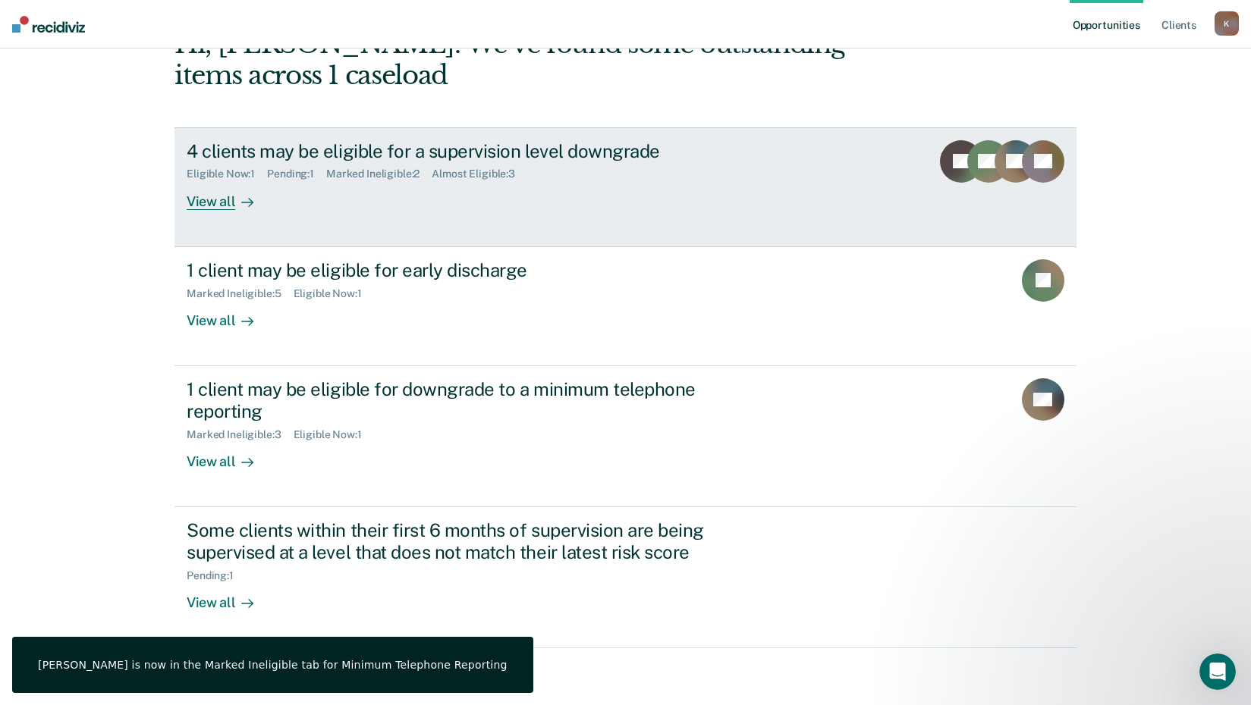
scroll to position [104, 0]
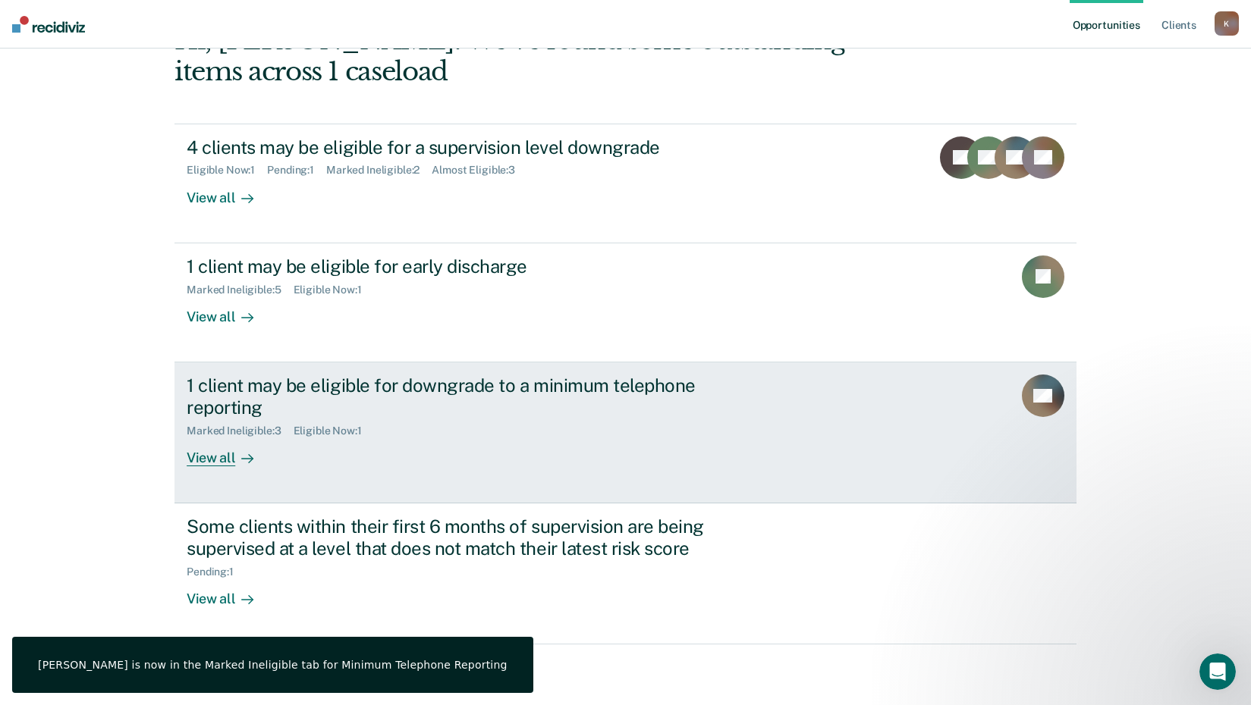
click at [398, 388] on div "1 client may be eligible for downgrade to a minimum telephone reporting" at bounding box center [453, 397] width 533 height 44
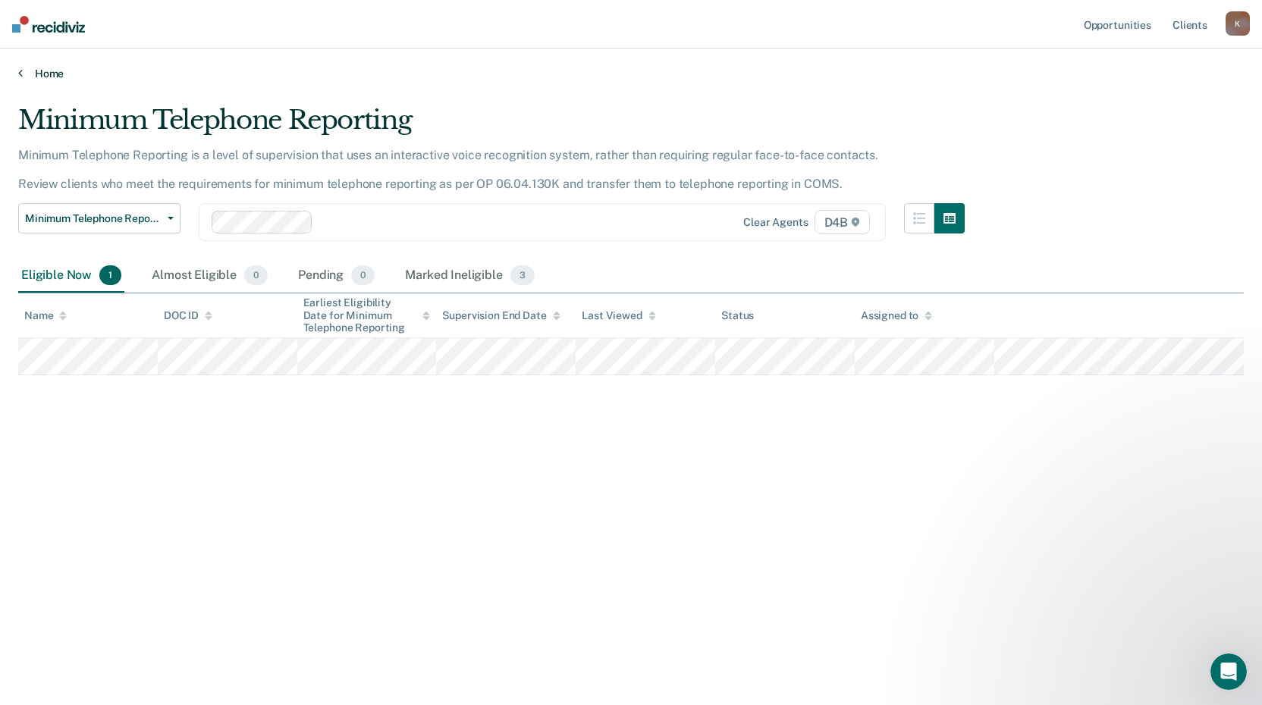
click at [42, 74] on link "Home" at bounding box center [631, 74] width 1226 height 14
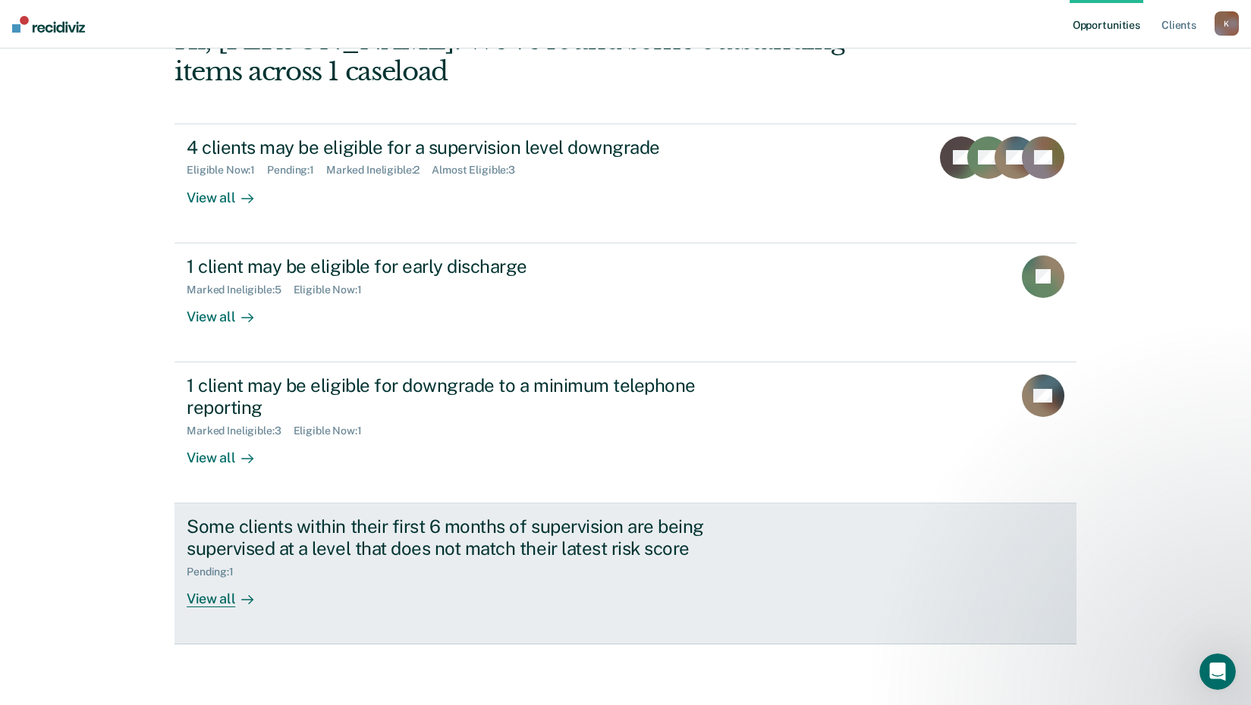
scroll to position [28, 0]
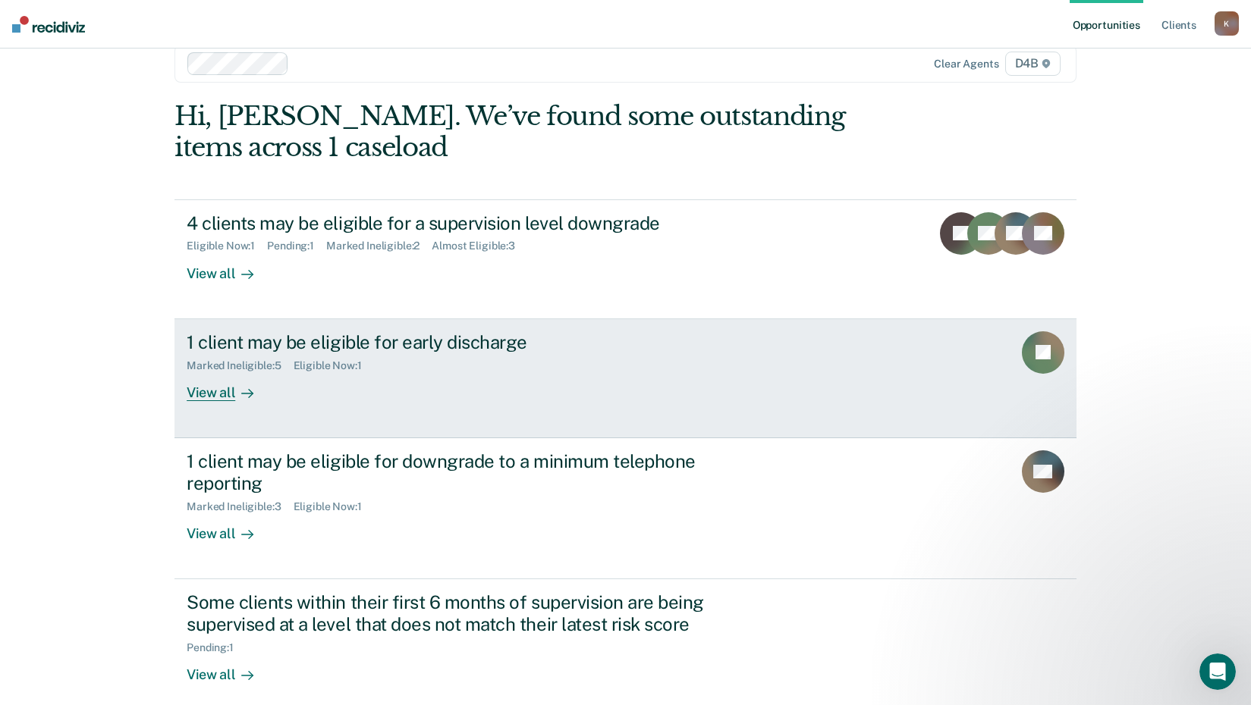
click at [273, 347] on div "1 client may be eligible for early discharge" at bounding box center [453, 343] width 533 height 22
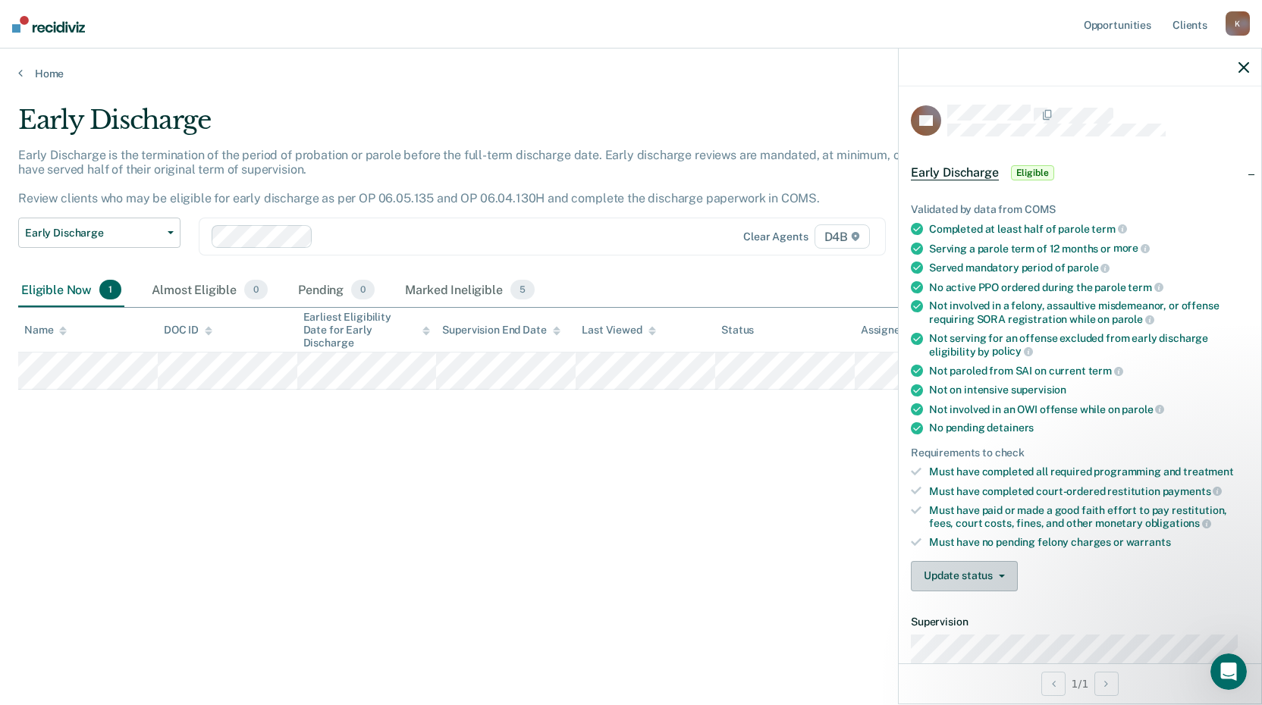
click at [986, 568] on button "Update status" at bounding box center [964, 576] width 107 height 30
click at [973, 609] on button "[PERSON_NAME]" at bounding box center [984, 613] width 146 height 24
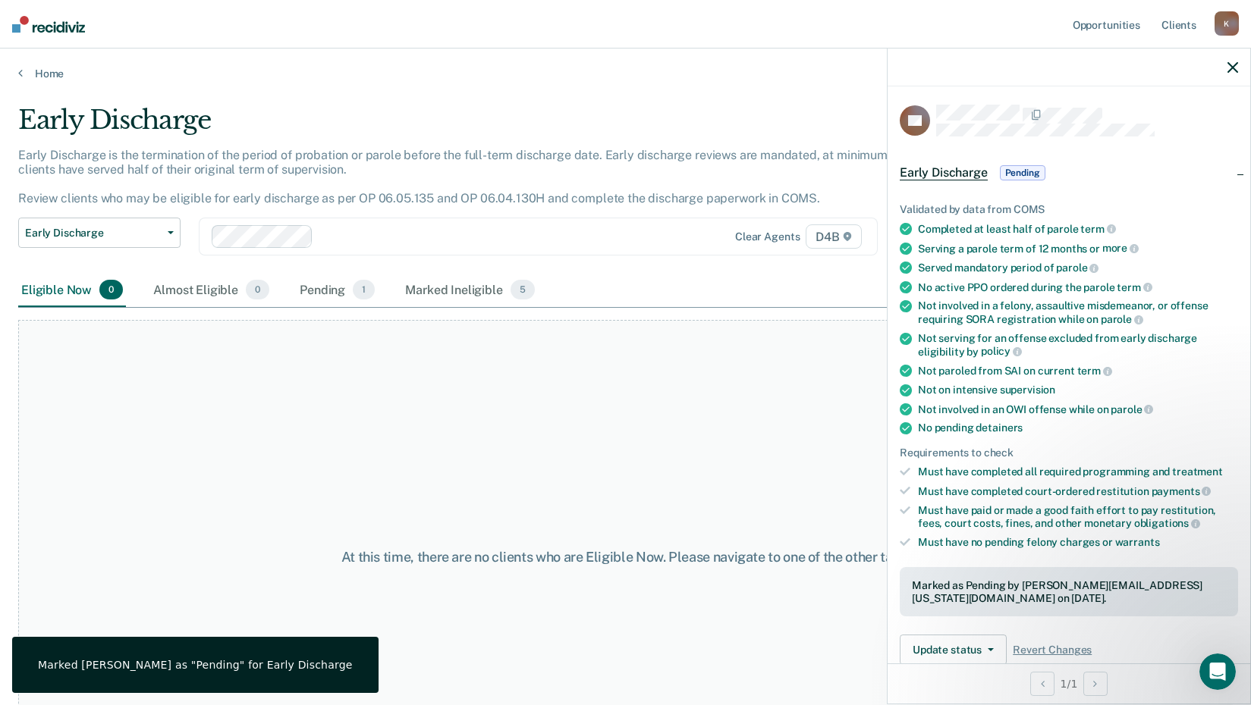
click at [52, 84] on main "Early Discharge Early Discharge is the termination of the period of probation o…" at bounding box center [625, 390] width 1251 height 621
click at [50, 78] on link "Home" at bounding box center [625, 74] width 1215 height 14
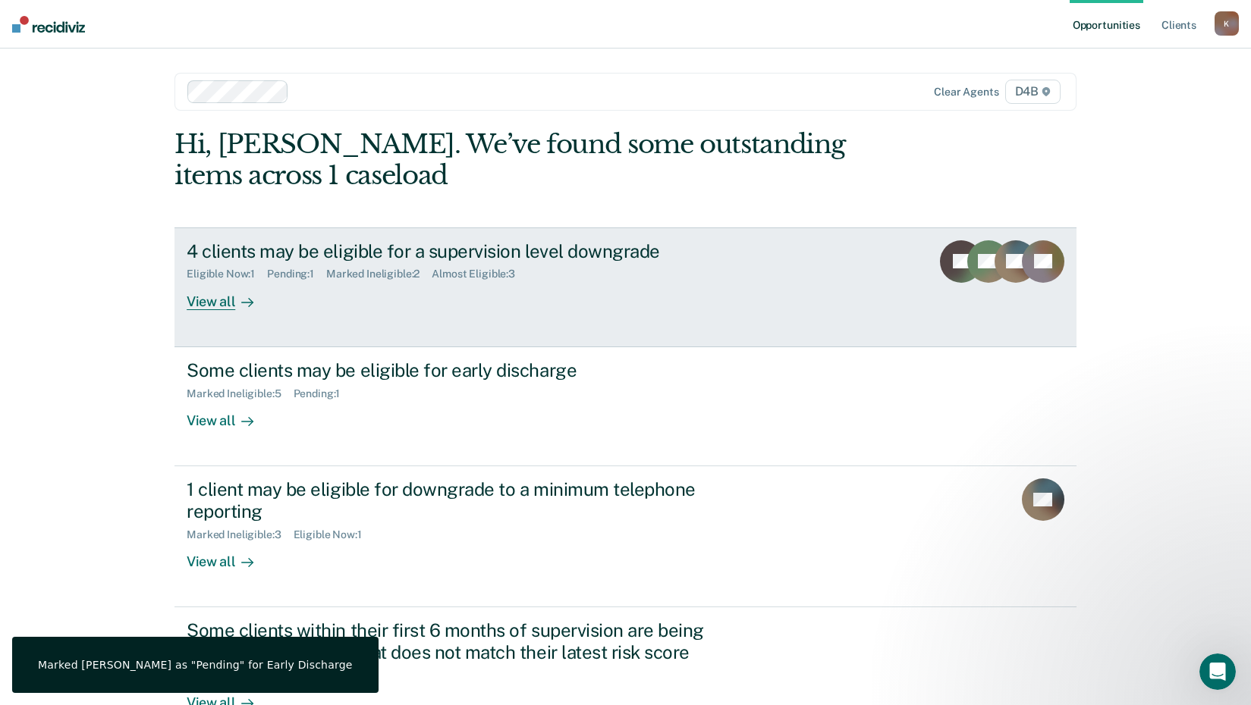
click at [410, 257] on div "4 clients may be eligible for a supervision level downgrade" at bounding box center [453, 251] width 533 height 22
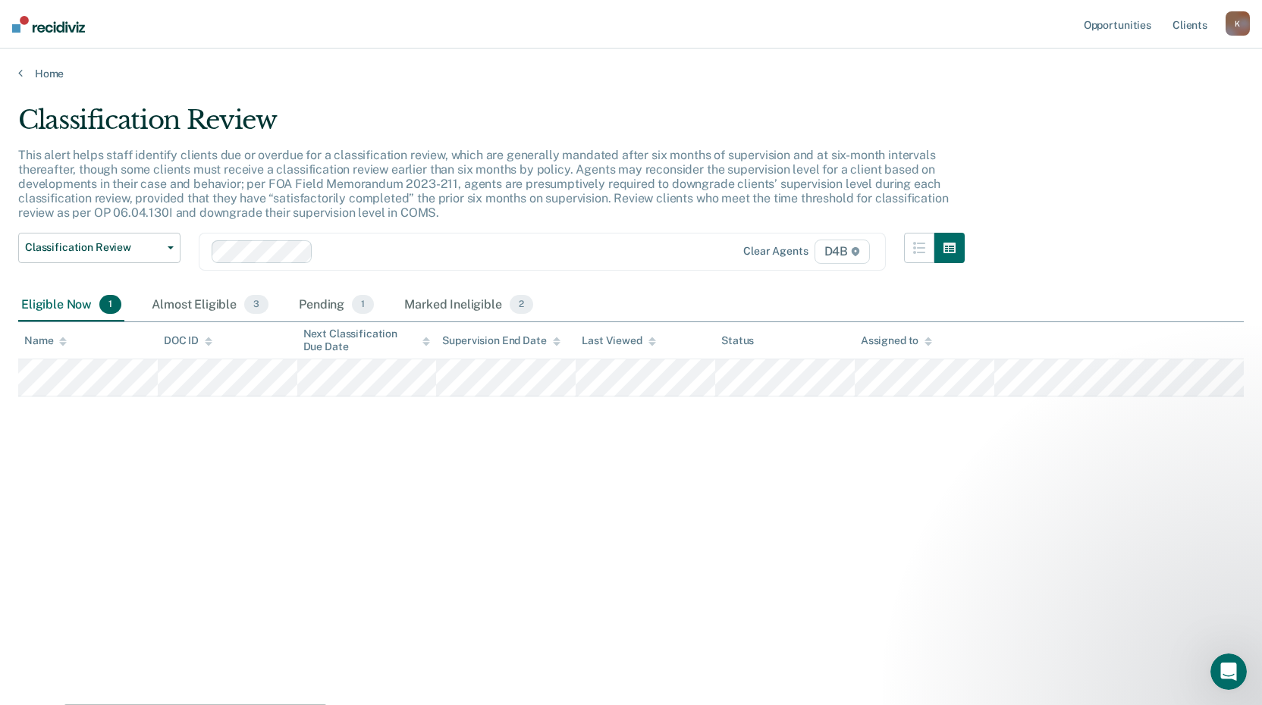
click at [56, 89] on main "Classification Review This alert helps staff identify clients due or overdue fo…" at bounding box center [631, 390] width 1262 height 621
click at [42, 80] on main "Classification Review This alert helps staff identify clients due or overdue fo…" at bounding box center [631, 390] width 1262 height 621
click at [48, 70] on link "Home" at bounding box center [631, 74] width 1226 height 14
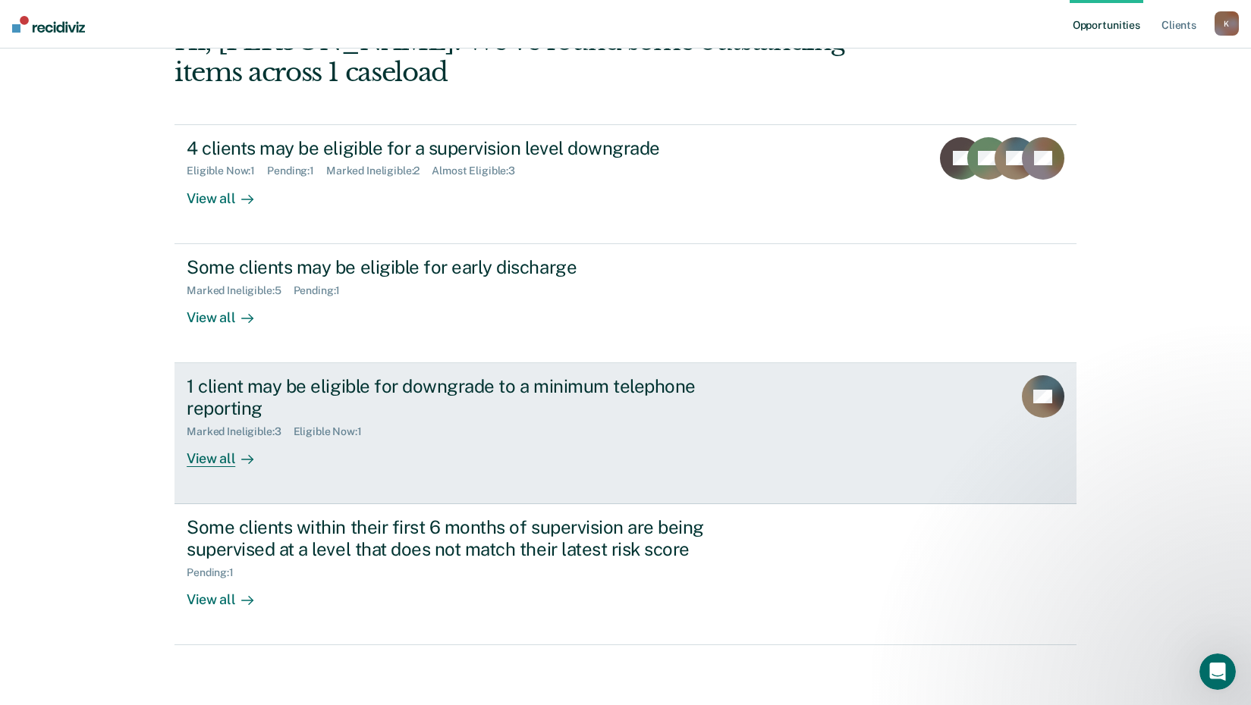
scroll to position [104, 0]
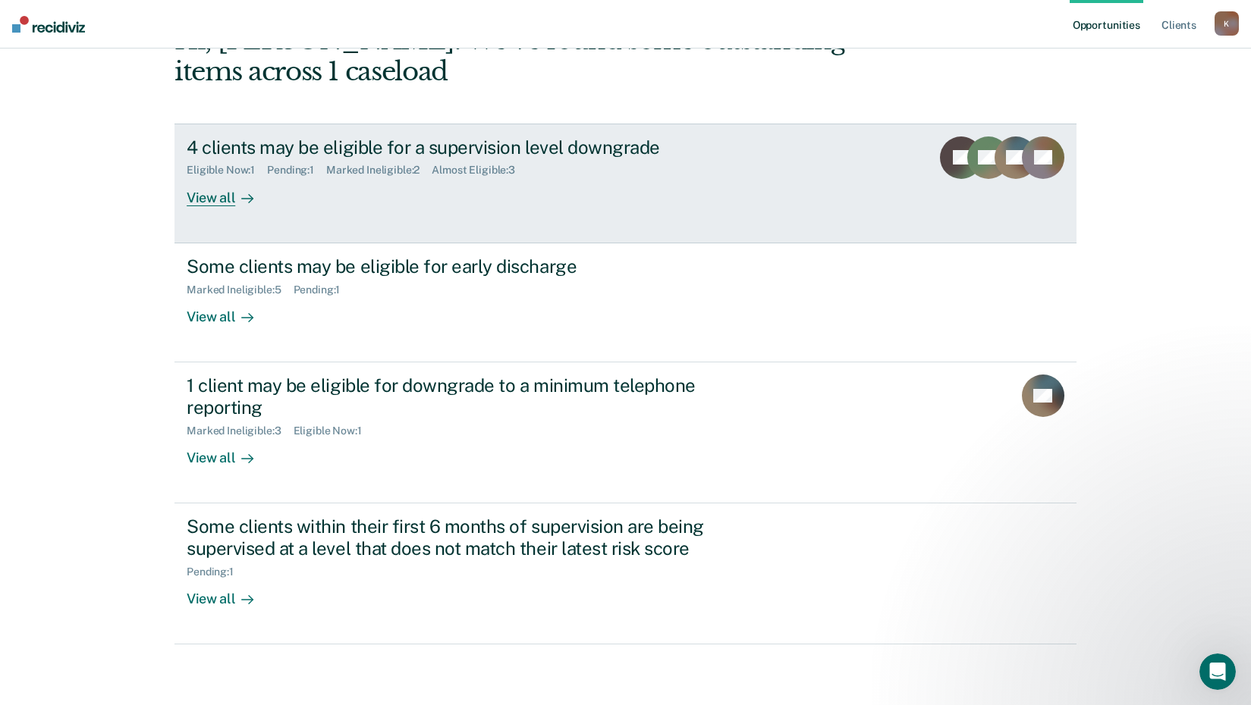
click at [503, 170] on div "Almost Eligible : 3" at bounding box center [480, 170] width 96 height 13
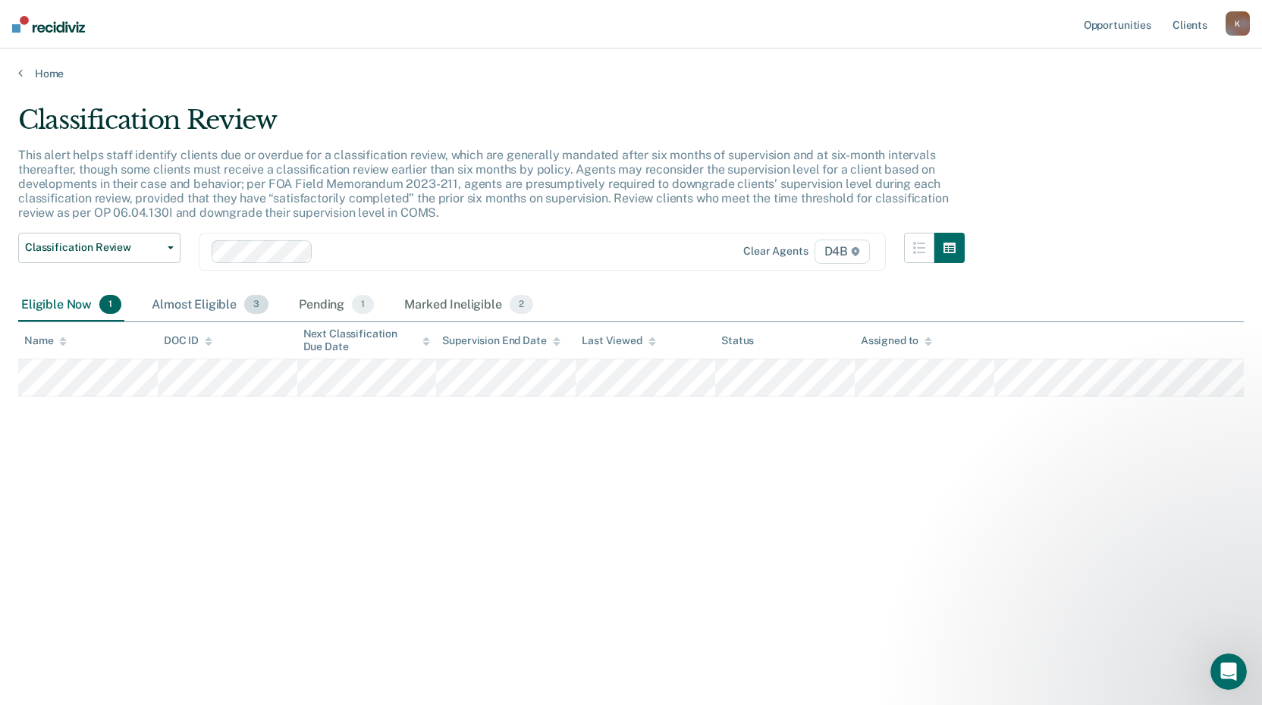
click at [199, 296] on div "Almost Eligible 3" at bounding box center [210, 305] width 123 height 33
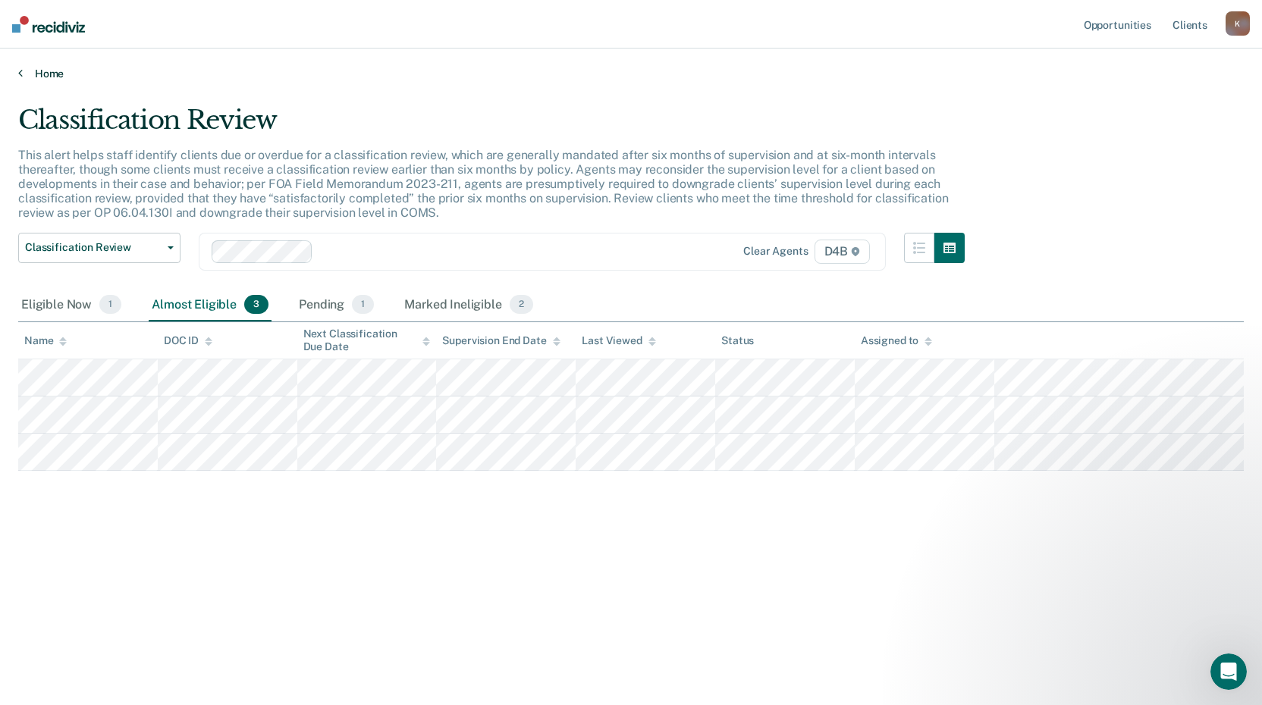
click at [46, 69] on link "Home" at bounding box center [631, 74] width 1226 height 14
